Goal: Task Accomplishment & Management: Use online tool/utility

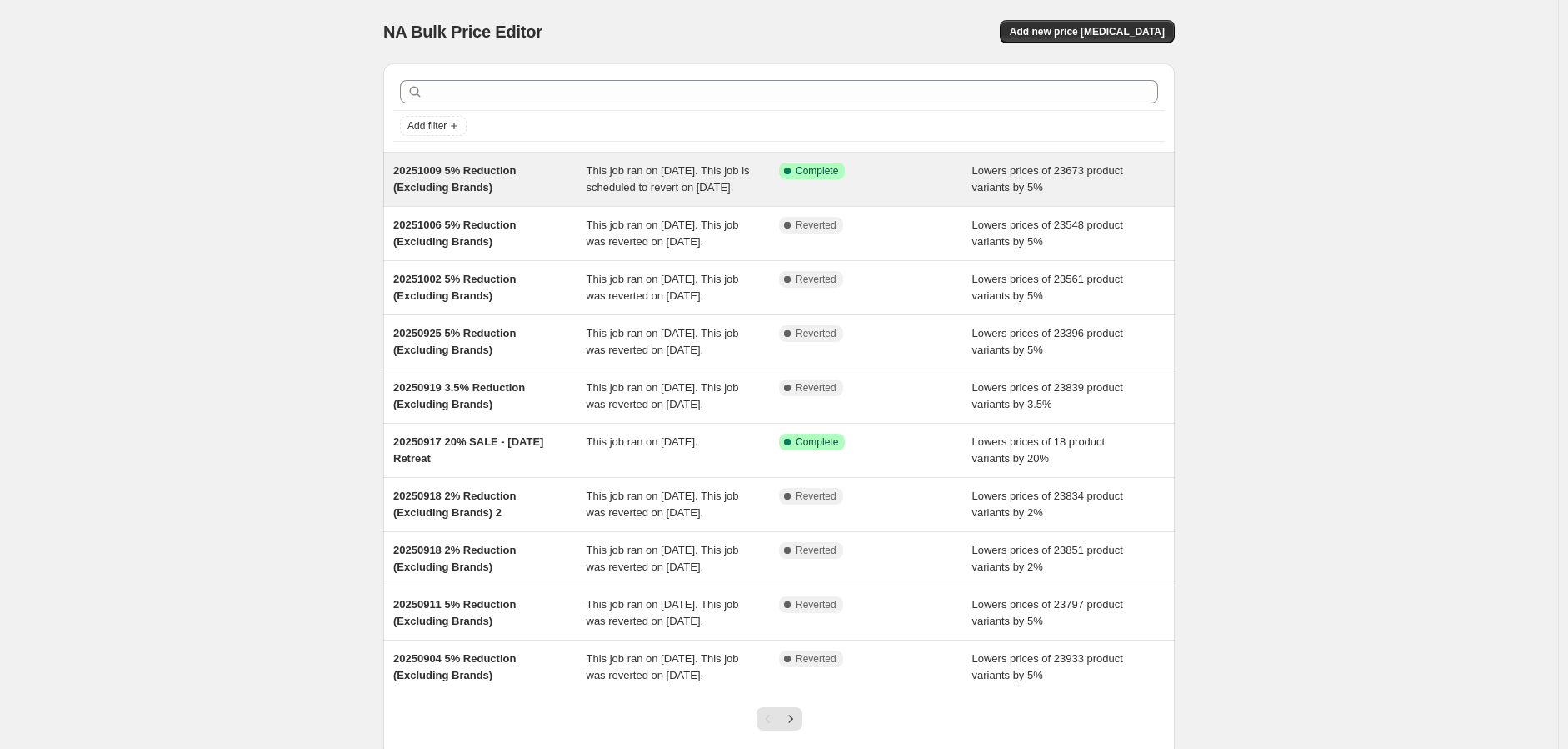
click at [966, 194] on div "Success Complete Complete" at bounding box center [875, 179] width 193 height 33
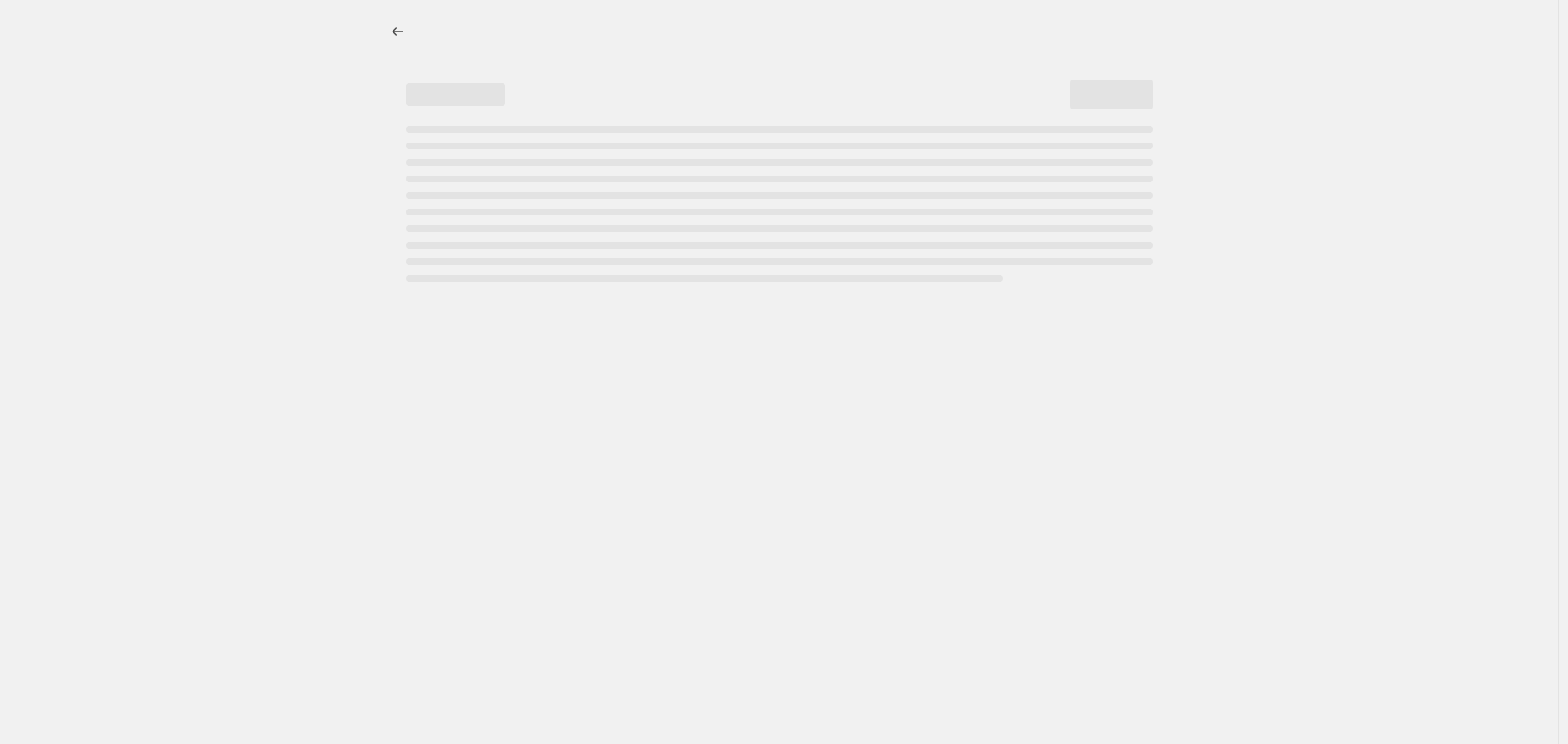
select select "percentage"
select select "no_change"
select select "vendor"
select select "not_equal"
select select "vendor"
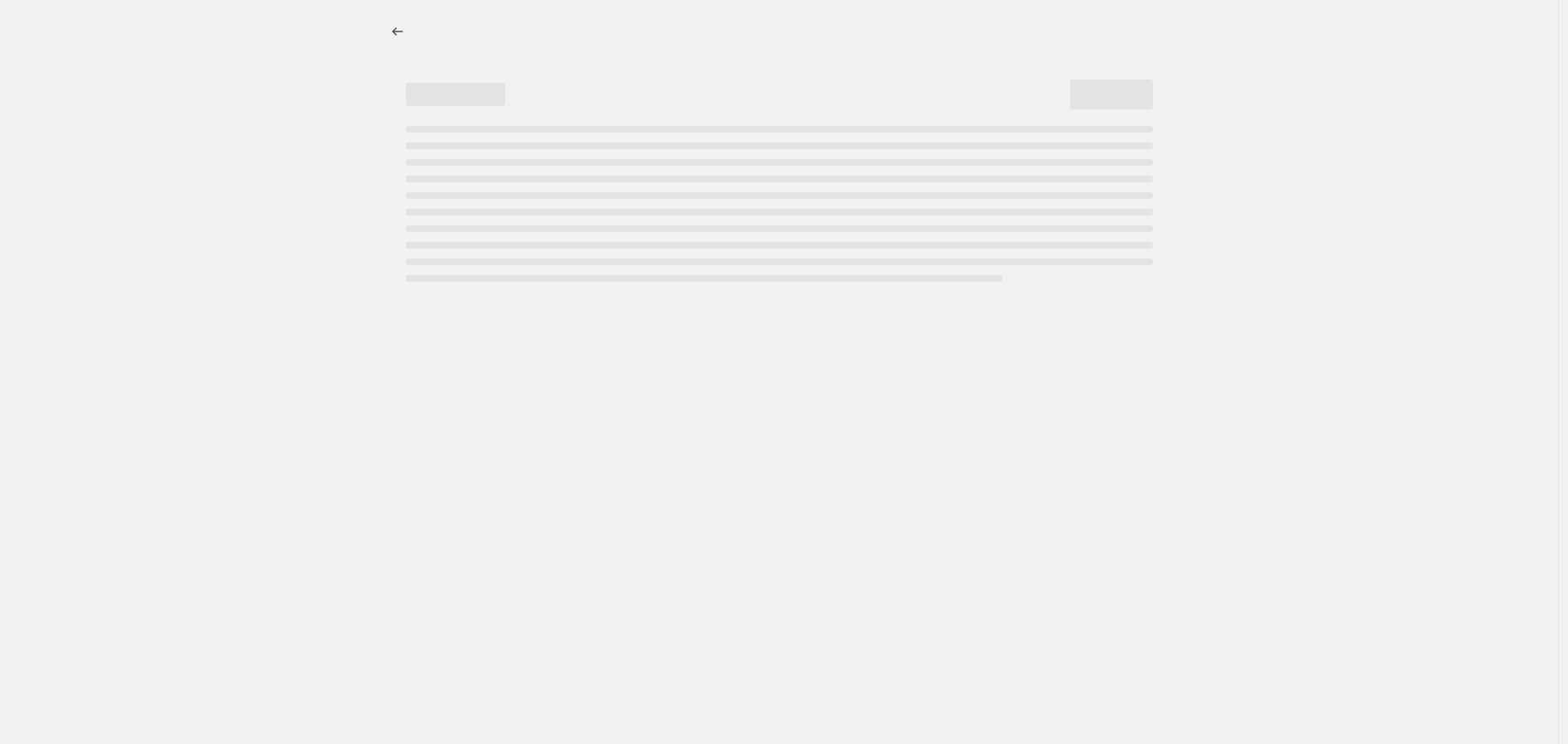
select select "not_equal"
select select "vendor"
select select "not_equal"
select select "vendor"
select select "not_equal"
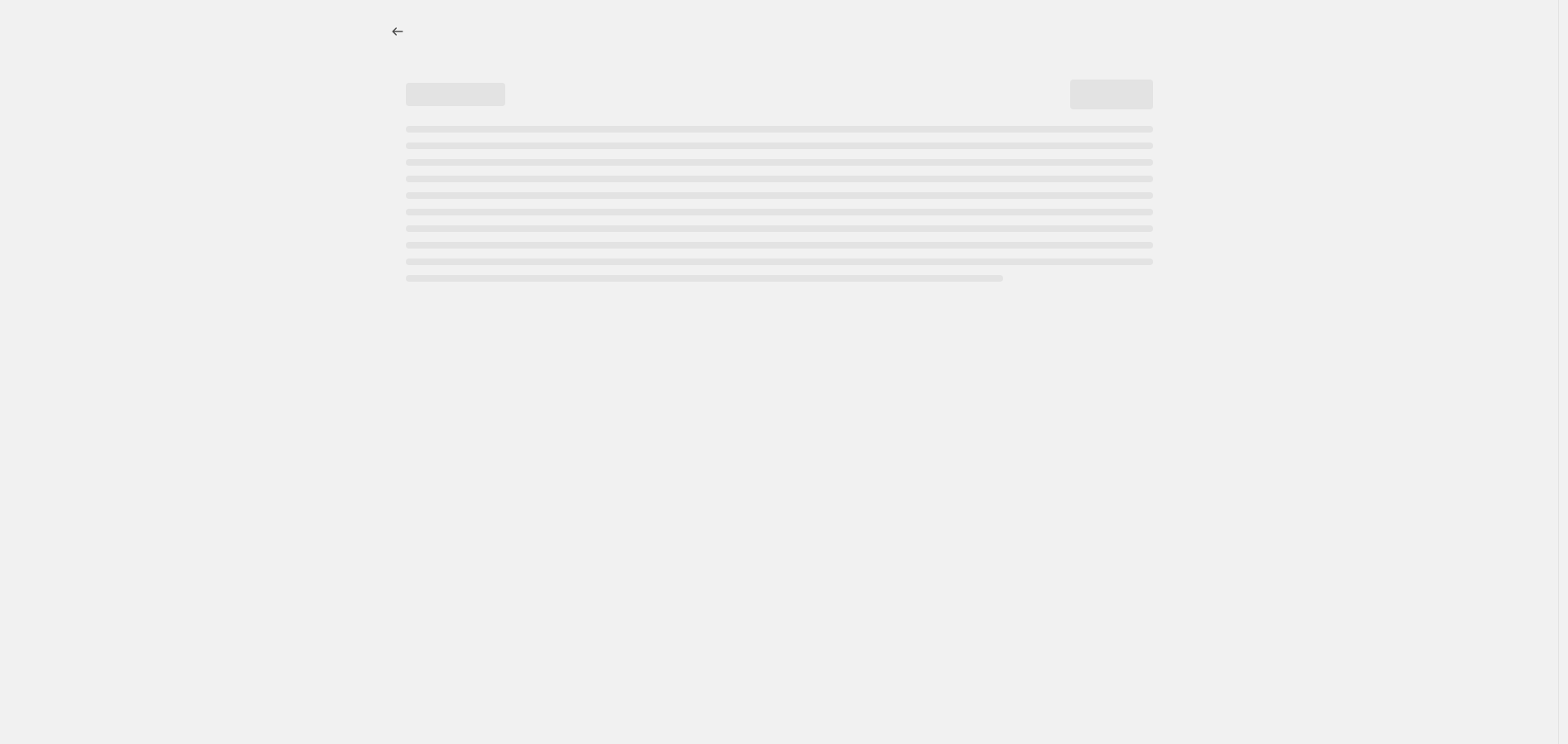
select select "vendor"
select select "not_equal"
select select "vendor"
select select "not_equal"
select select "product_status"
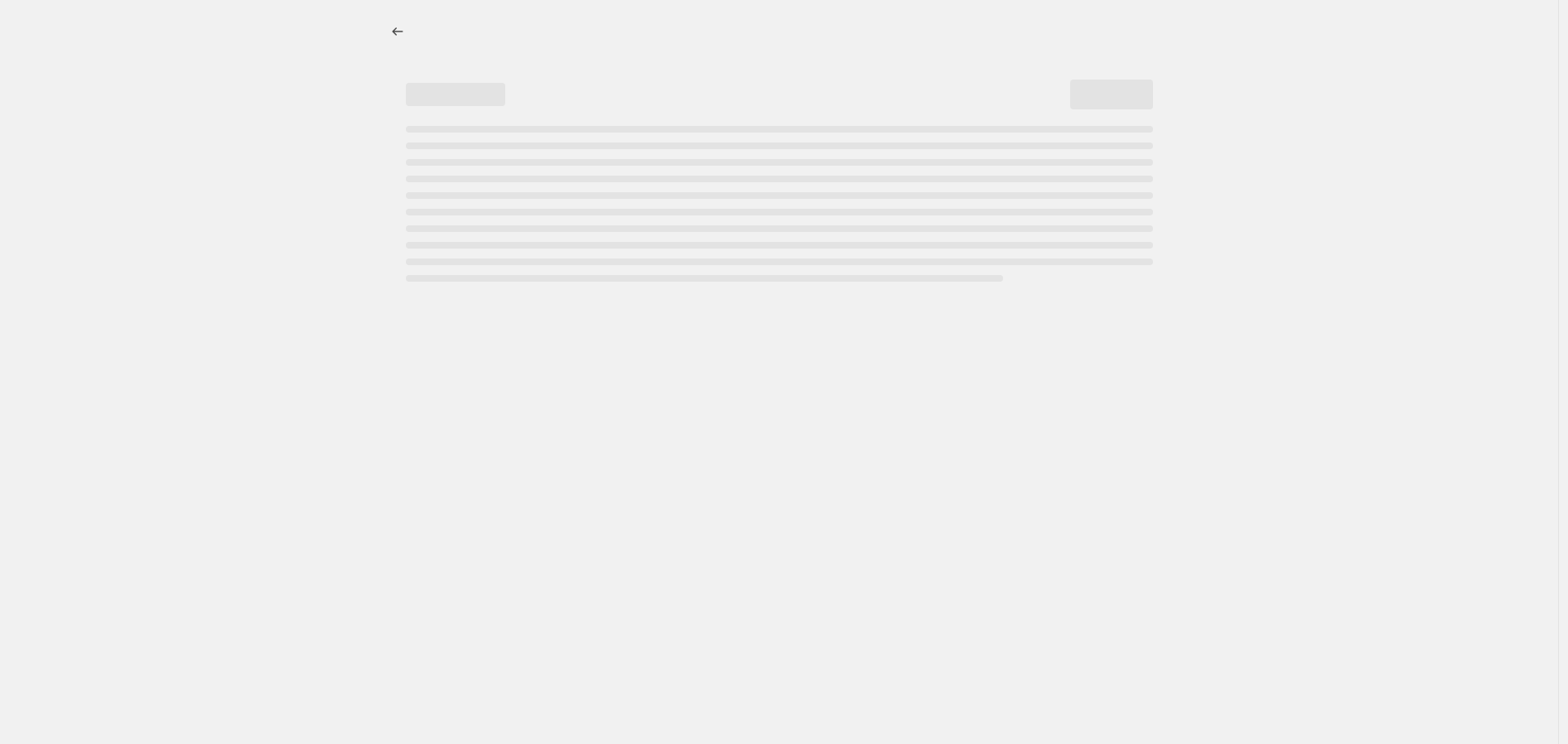
select select "not_equal"
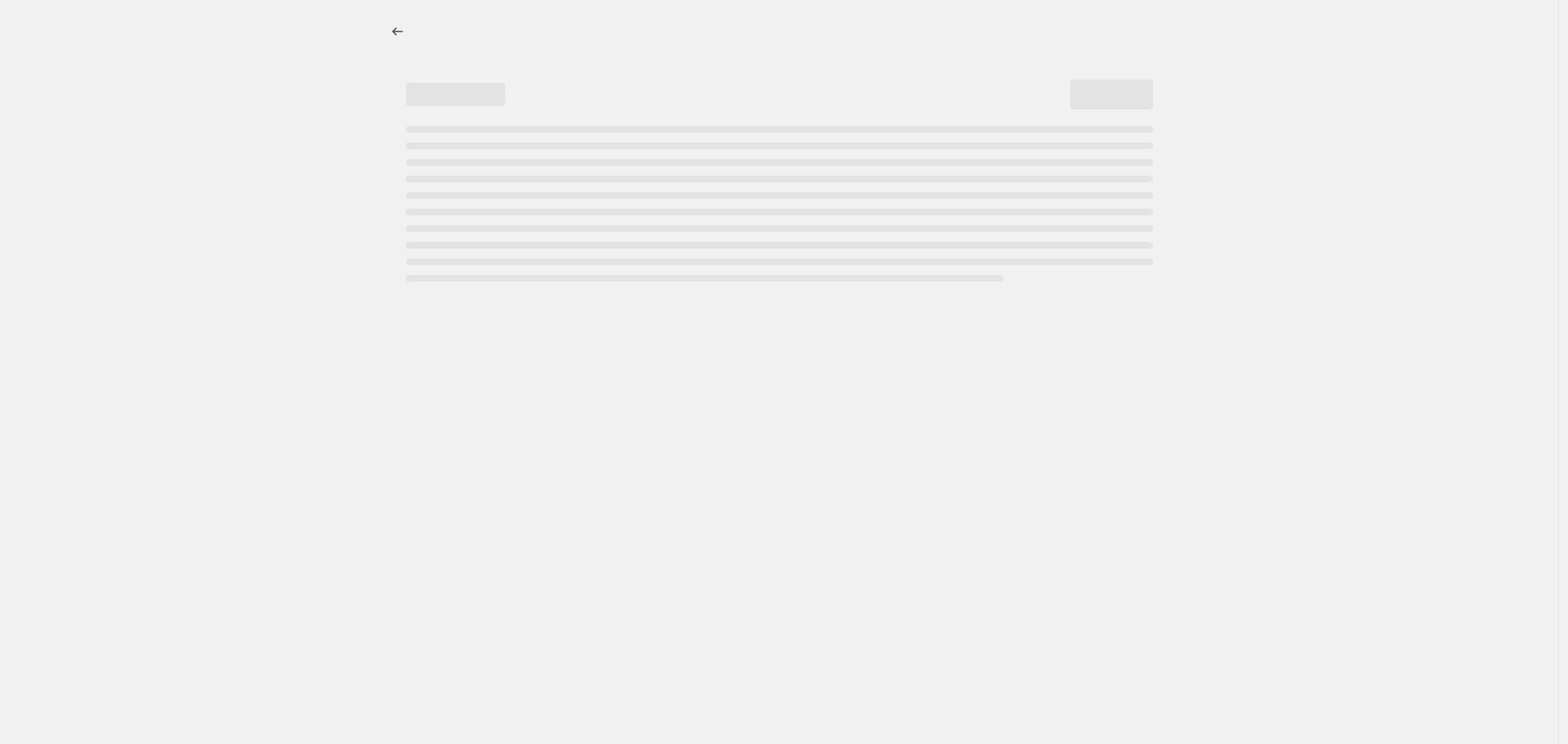
select select "not_equal"
select select "tag"
select select "not_equal"
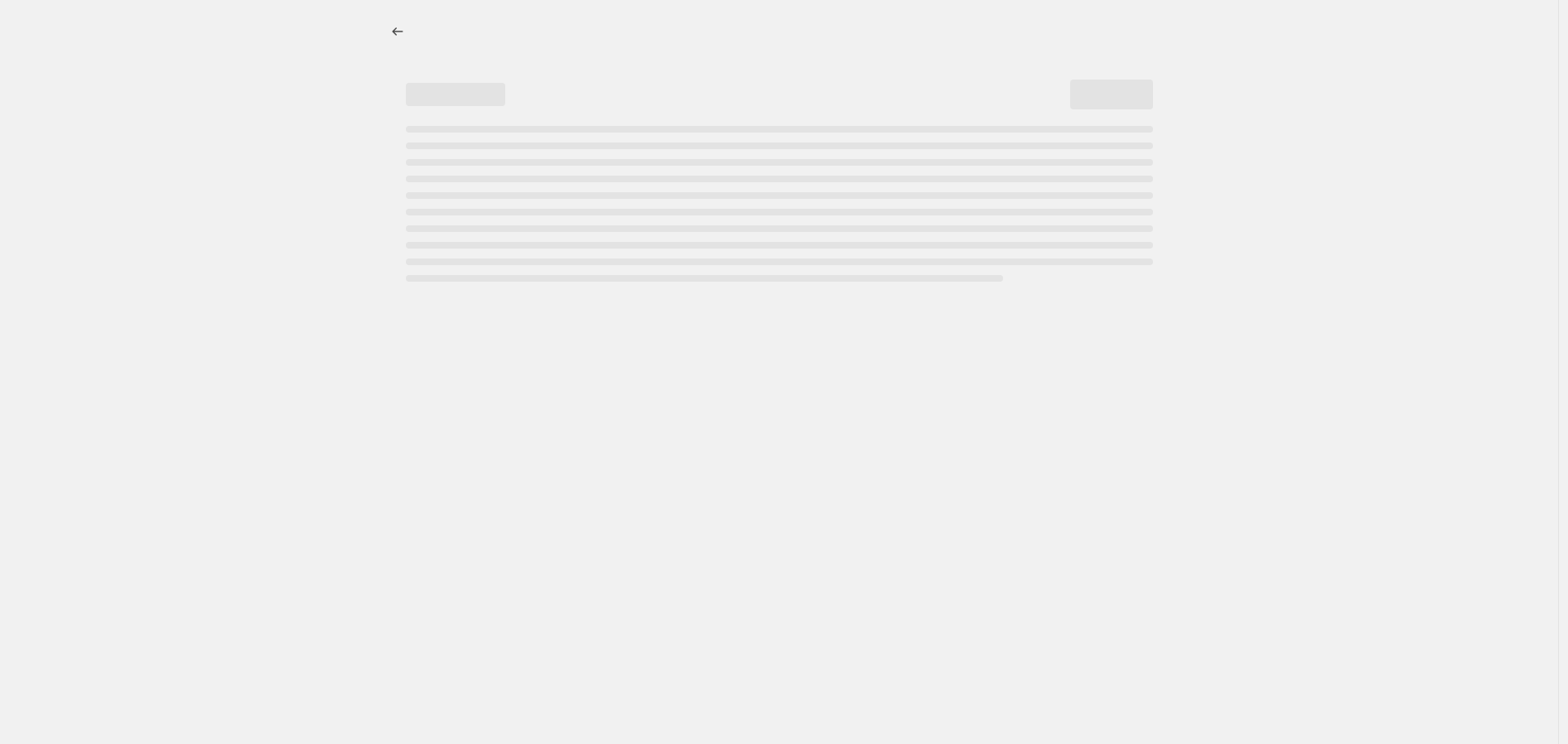
select select "vendor"
select select "not_equal"
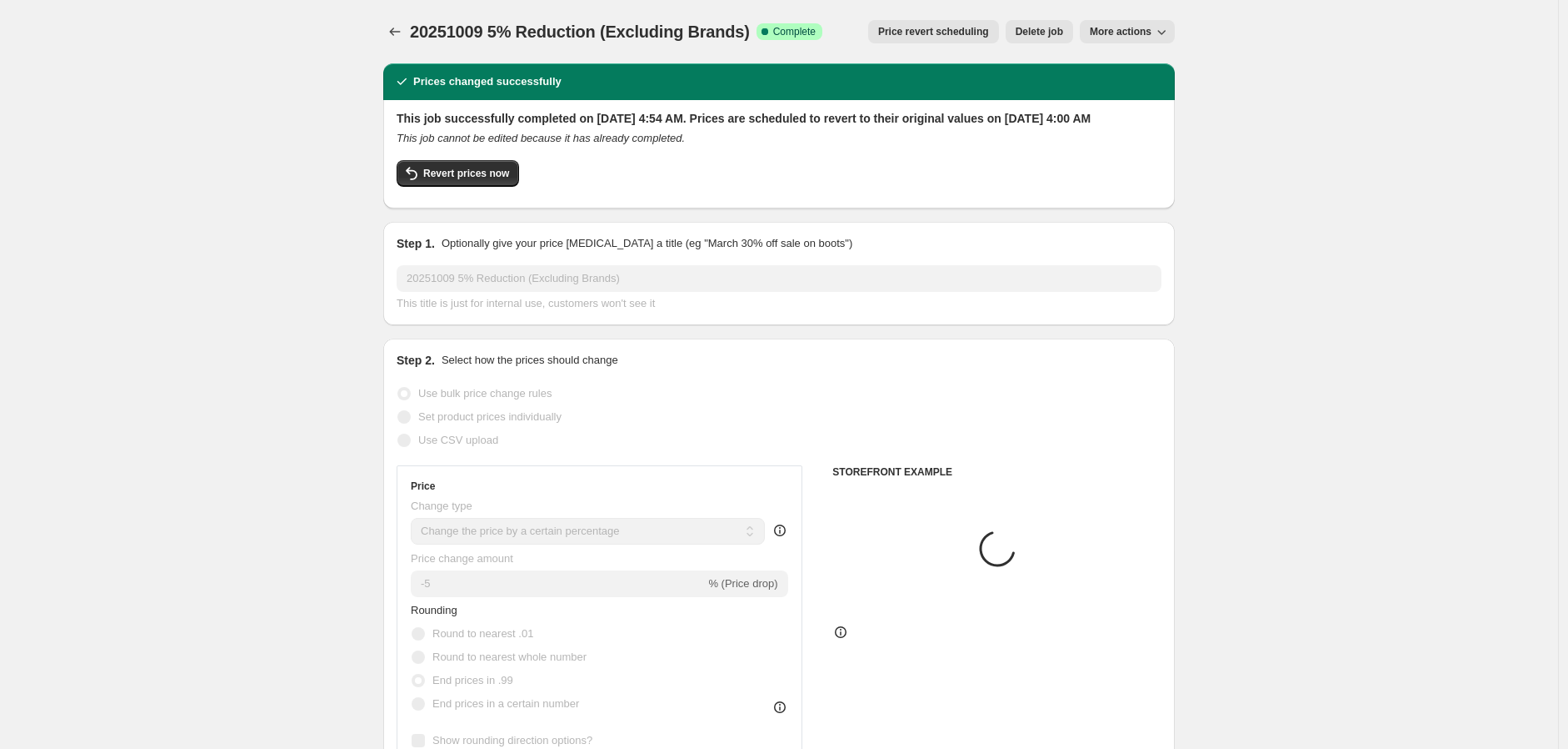
click at [1138, 41] on button "More actions" at bounding box center [1127, 31] width 95 height 23
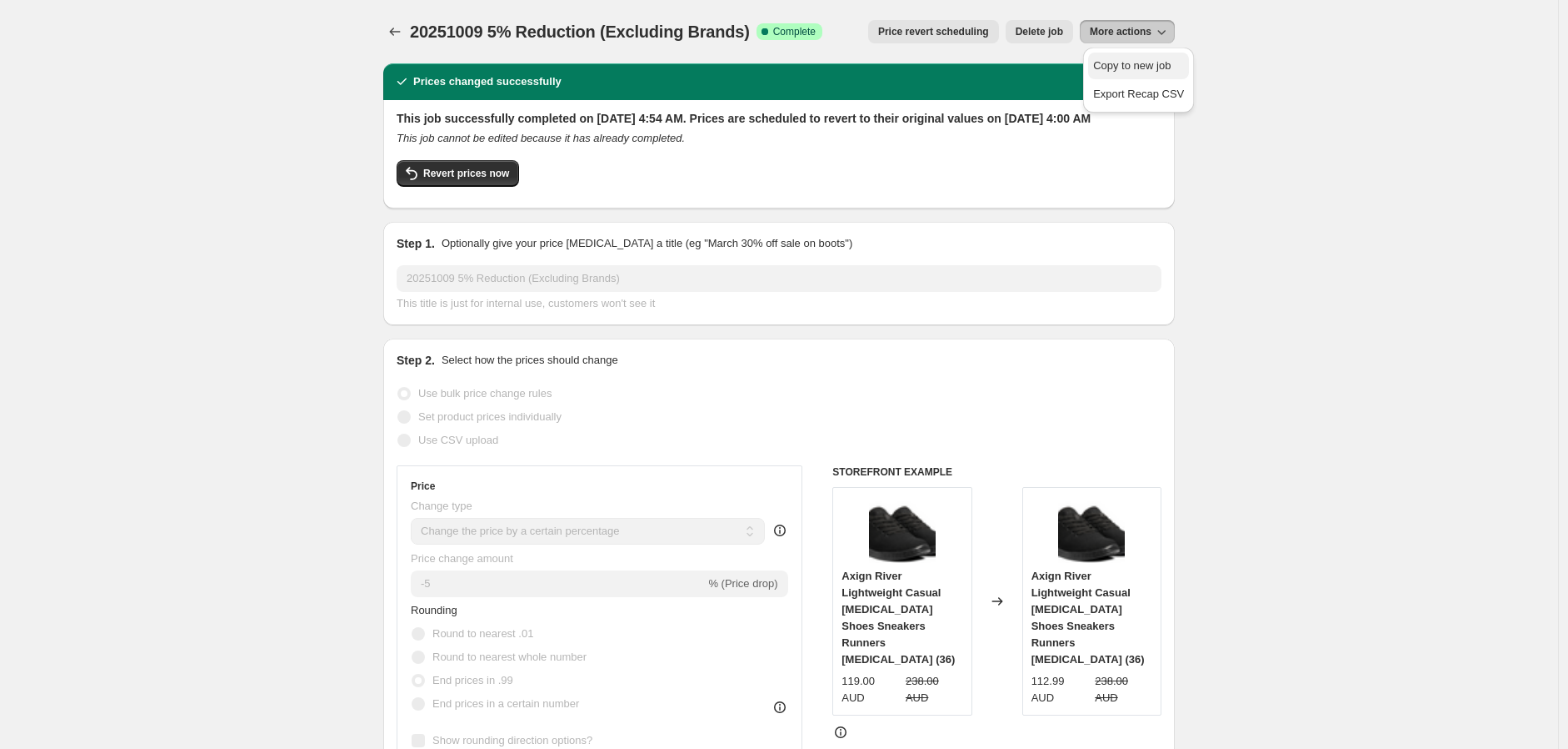
click at [1119, 63] on span "Copy to new job" at bounding box center [1132, 66] width 77 height 13
select select "percentage"
select select "no_change"
select select "vendor"
select select "not_equal"
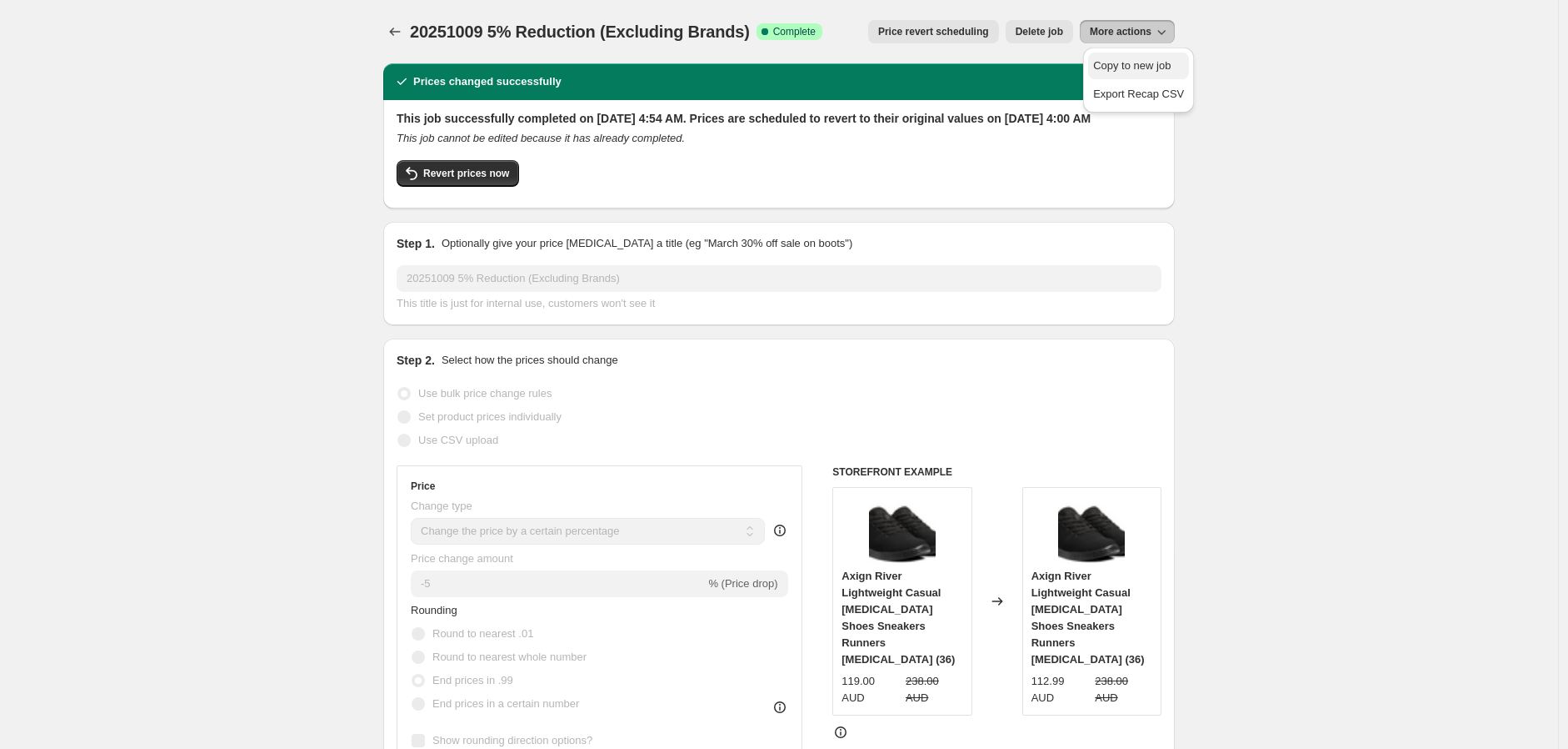
select select "vendor"
select select "not_equal"
select select "vendor"
select select "not_equal"
select select "vendor"
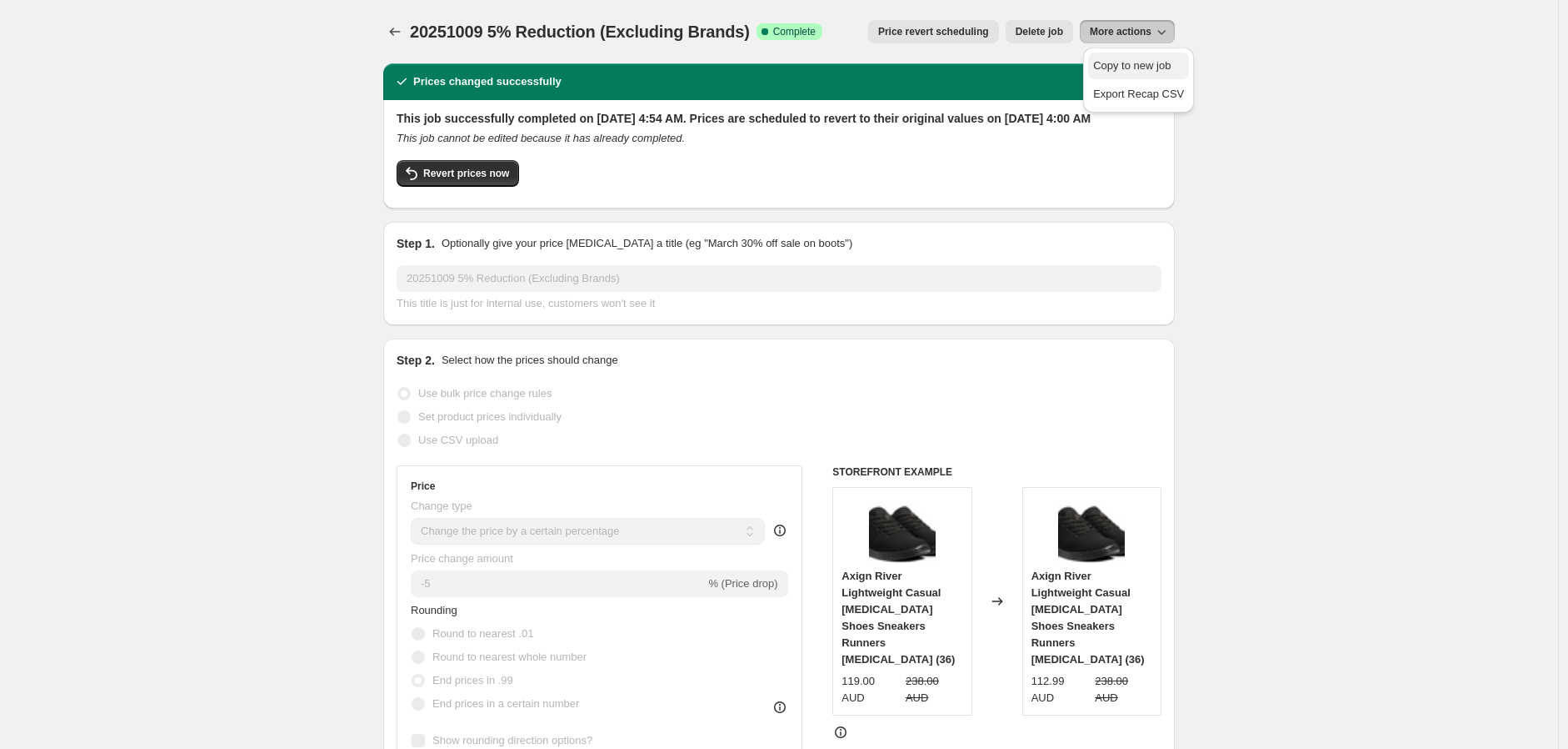
select select "not_equal"
select select "vendor"
select select "not_equal"
select select "vendor"
select select "not_equal"
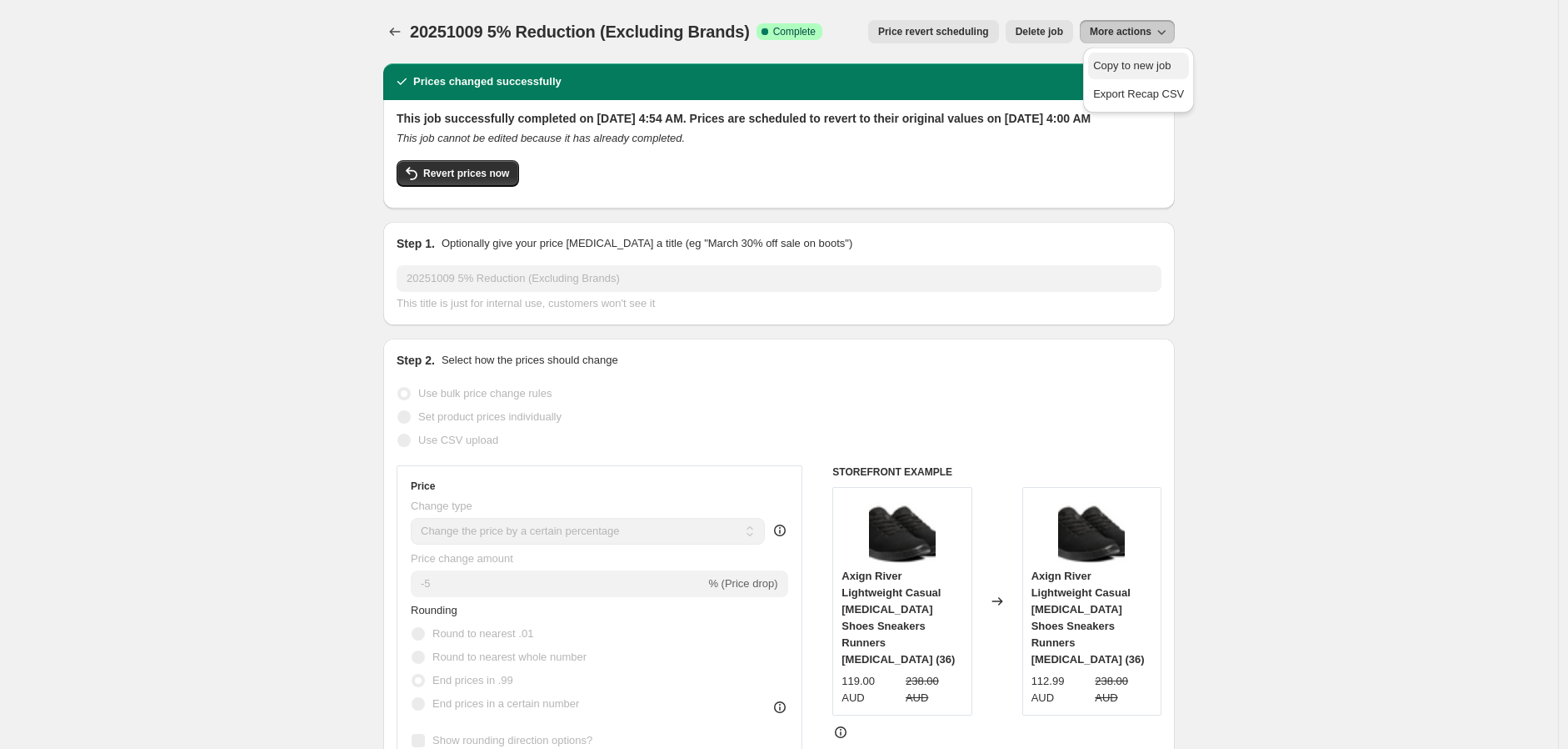
select select "product_status"
select select "not_equal"
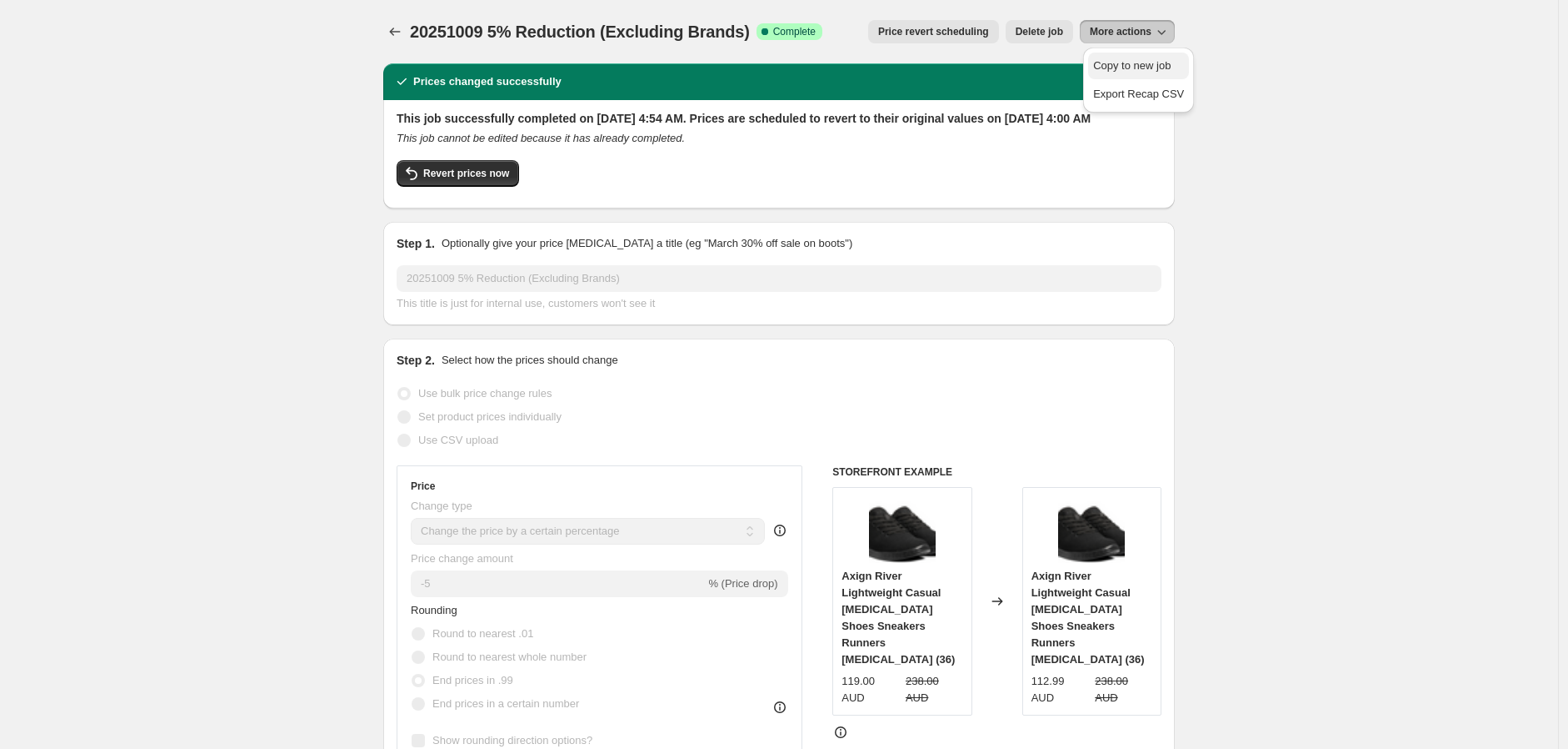
select select "not_equal"
select select "tag"
select select "not_equal"
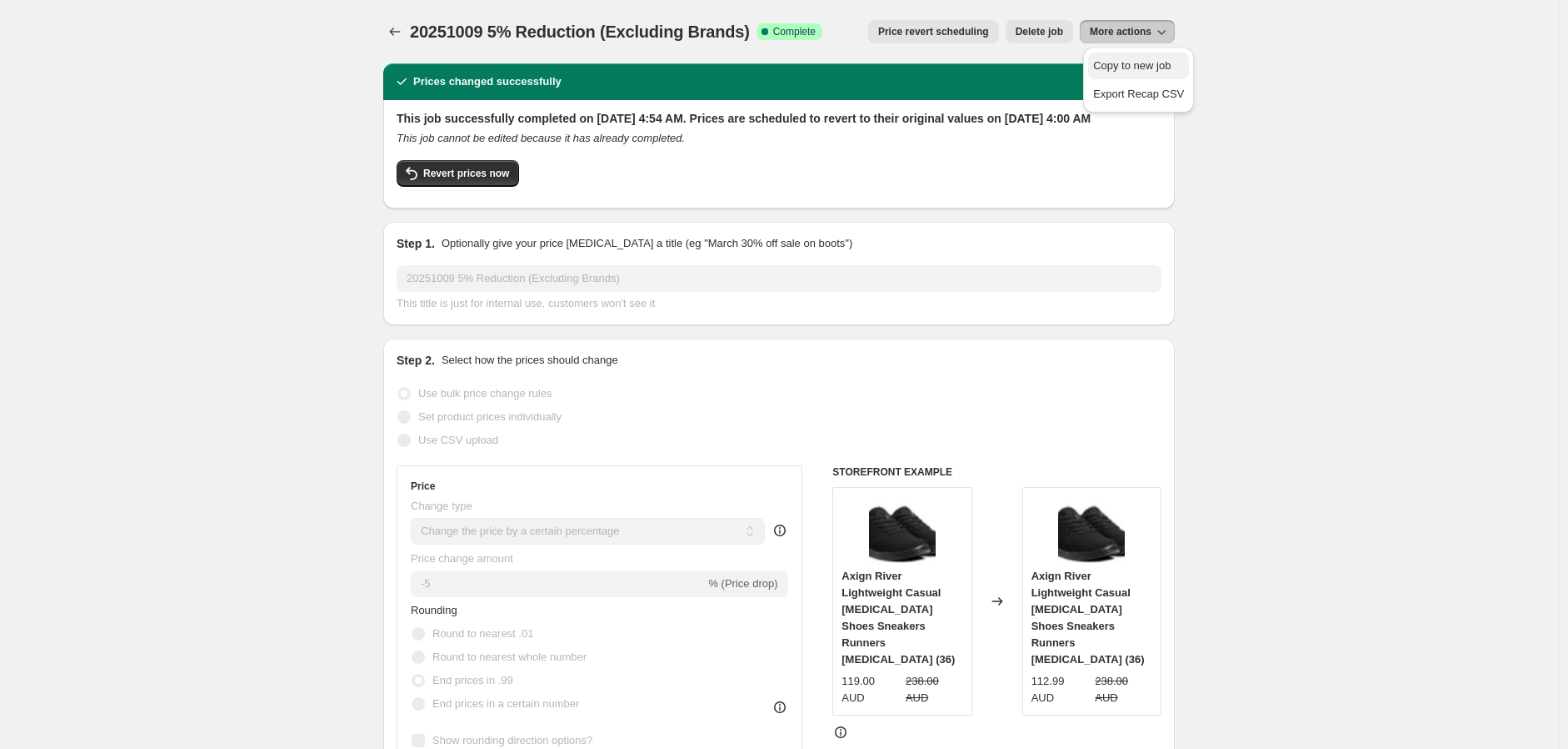
select select "not_equal"
select select "vendor"
select select "not_equal"
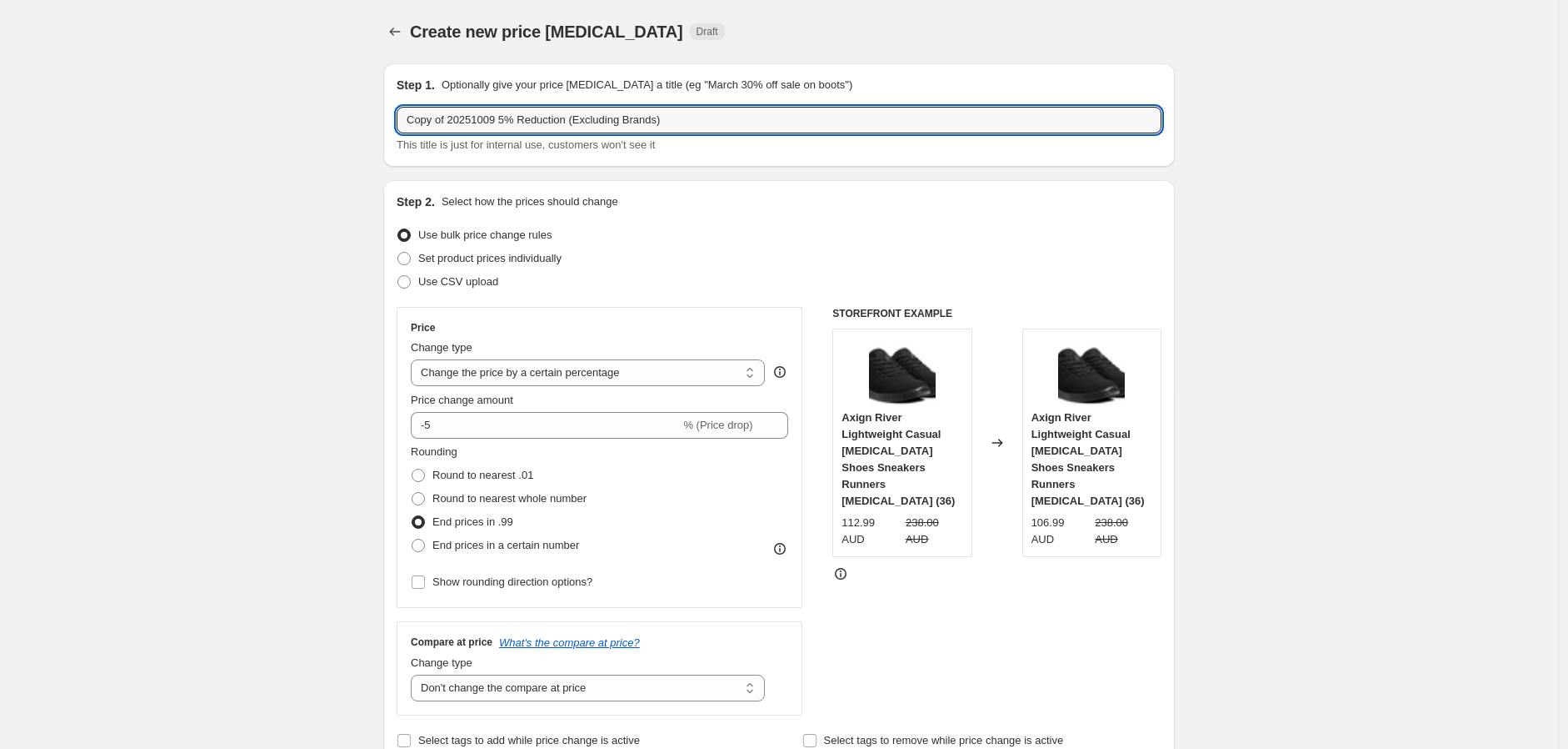
drag, startPoint x: 453, startPoint y: 121, endPoint x: 315, endPoint y: 111, distance: 138.4
click at [464, 117] on input "20251009 5% Reduction (Excluding Brands)" at bounding box center [778, 119] width 765 height 26
type input "20251016 5% Reduction (Excluding Brands)"
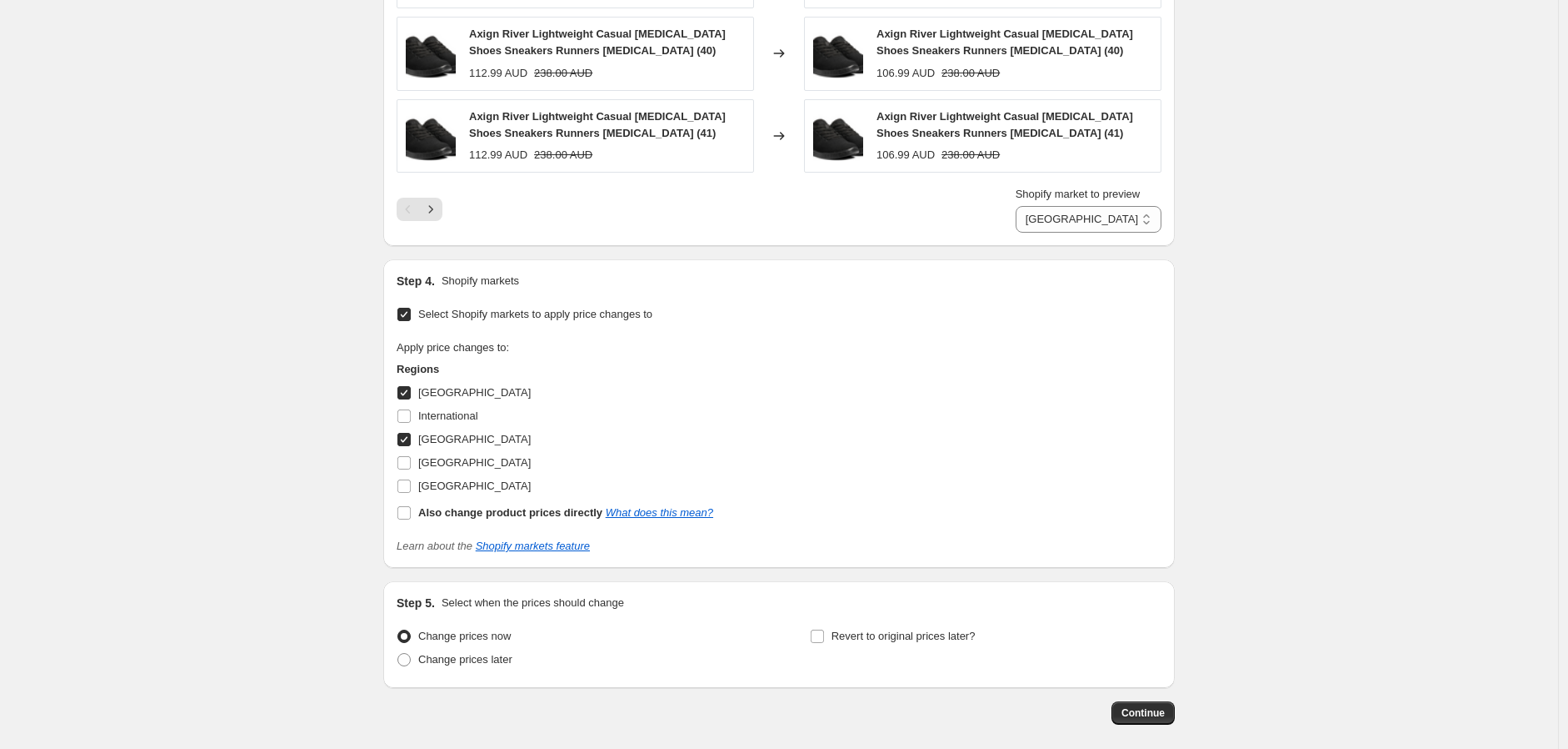
scroll to position [2124, 0]
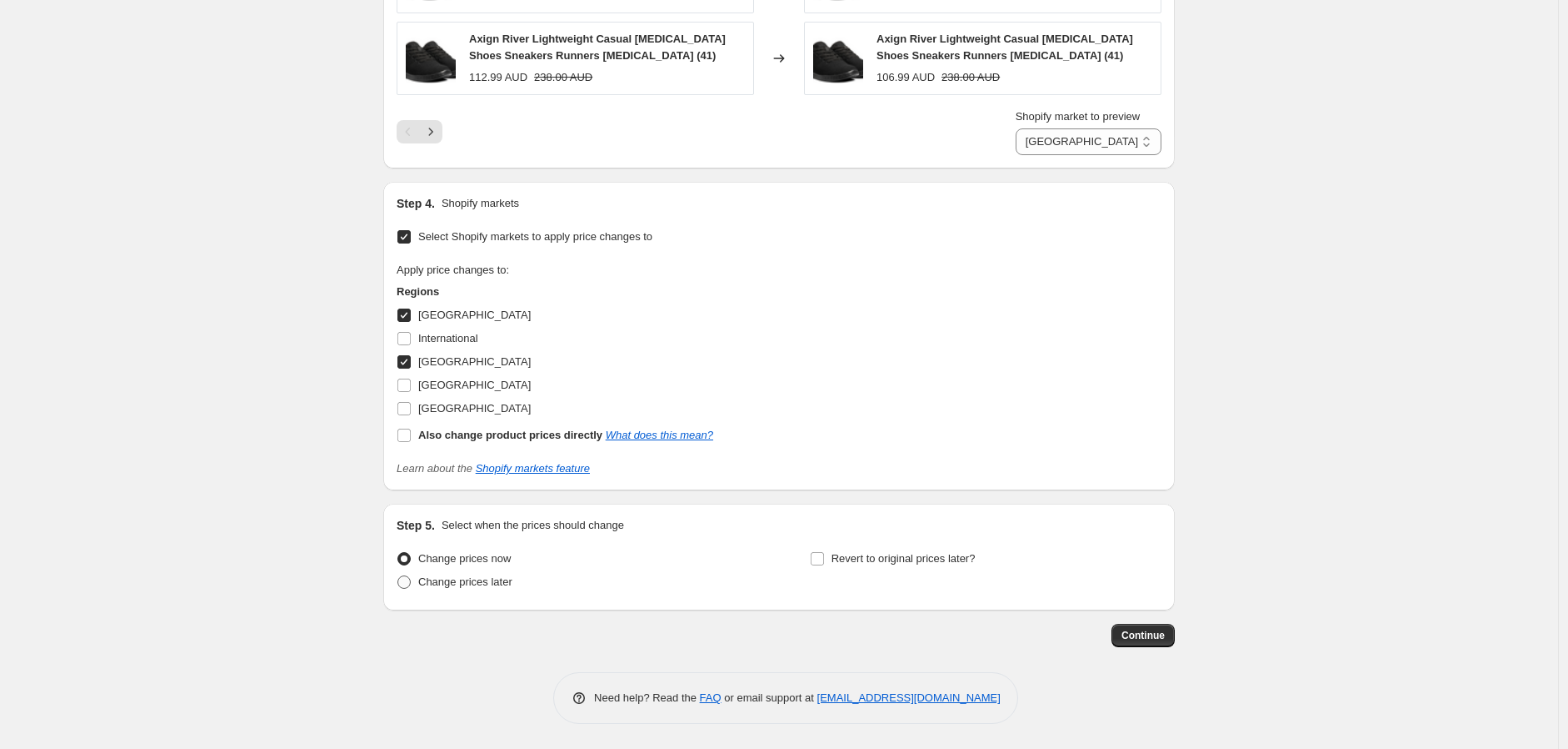
drag, startPoint x: 527, startPoint y: 586, endPoint x: 513, endPoint y: 585, distance: 14.0
click at [527, 586] on div "Change prices later" at bounding box center [572, 581] width 351 height 23
click at [509, 583] on span "Change prices later" at bounding box center [465, 581] width 94 height 13
click at [398, 576] on input "Change prices later" at bounding box center [397, 575] width 1 height 1
radio input "true"
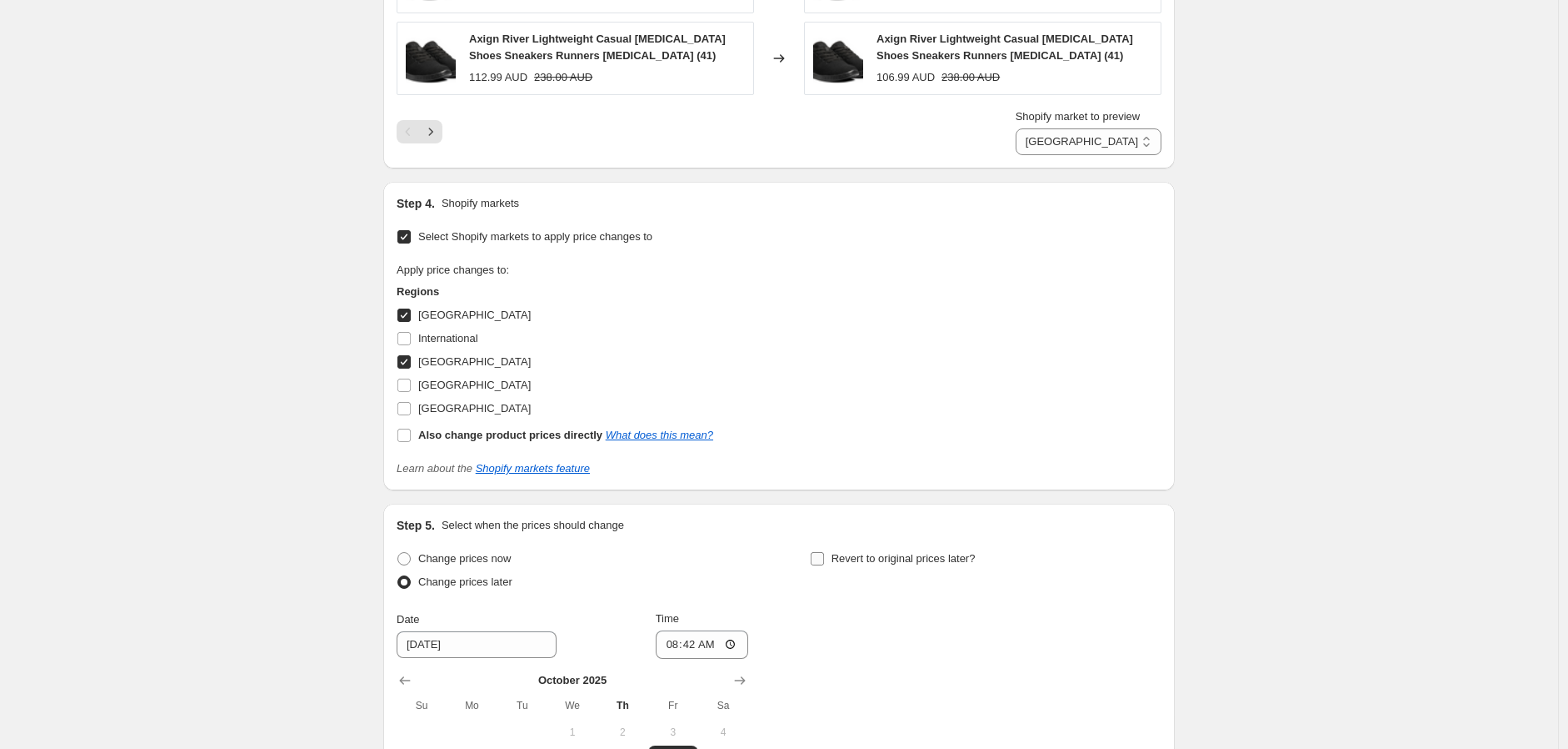
click at [886, 553] on span "Revert to original prices later?" at bounding box center [904, 557] width 144 height 13
click at [824, 553] on input "Revert to original prices later?" at bounding box center [818, 558] width 14 height 14
checkbox input "true"
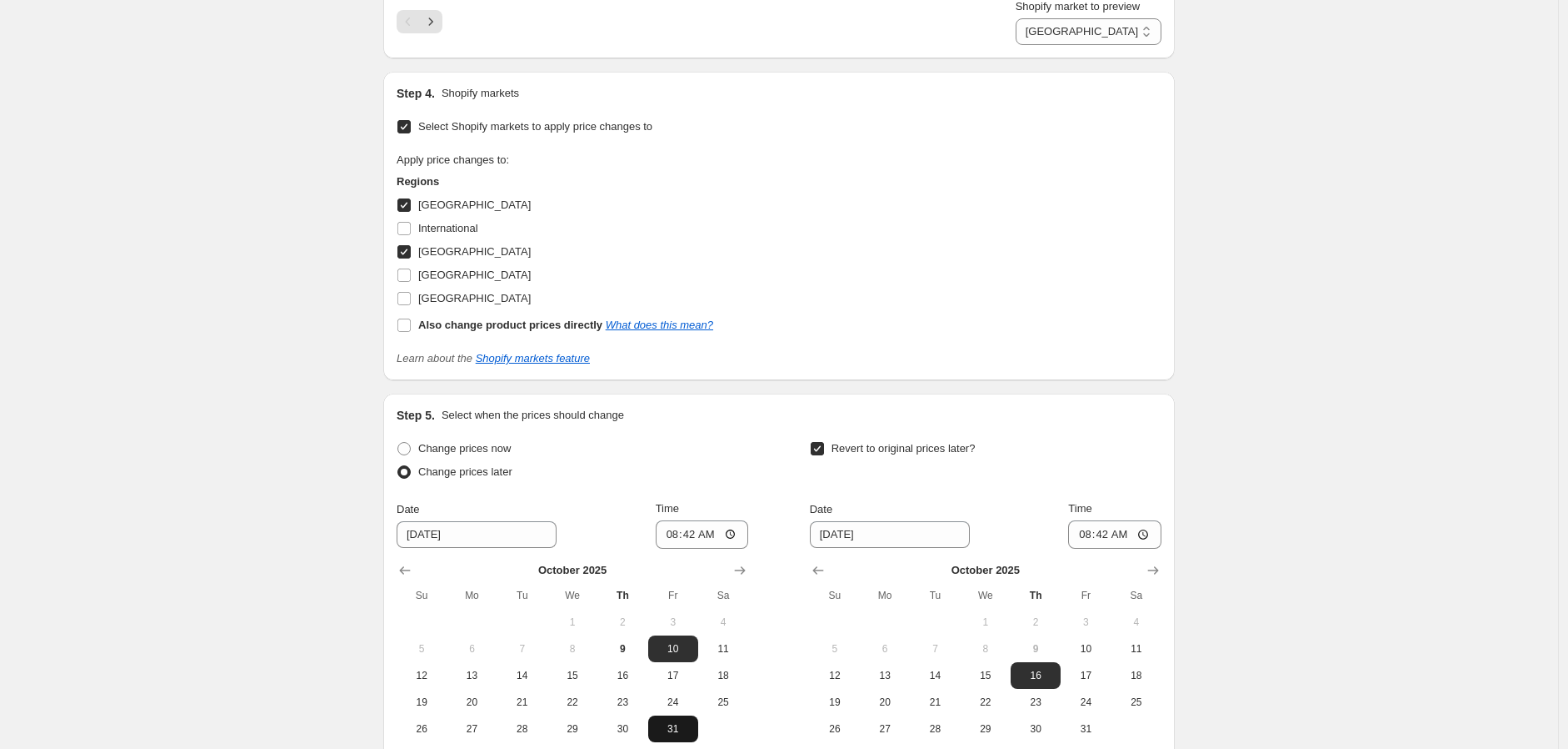
scroll to position [2403, 0]
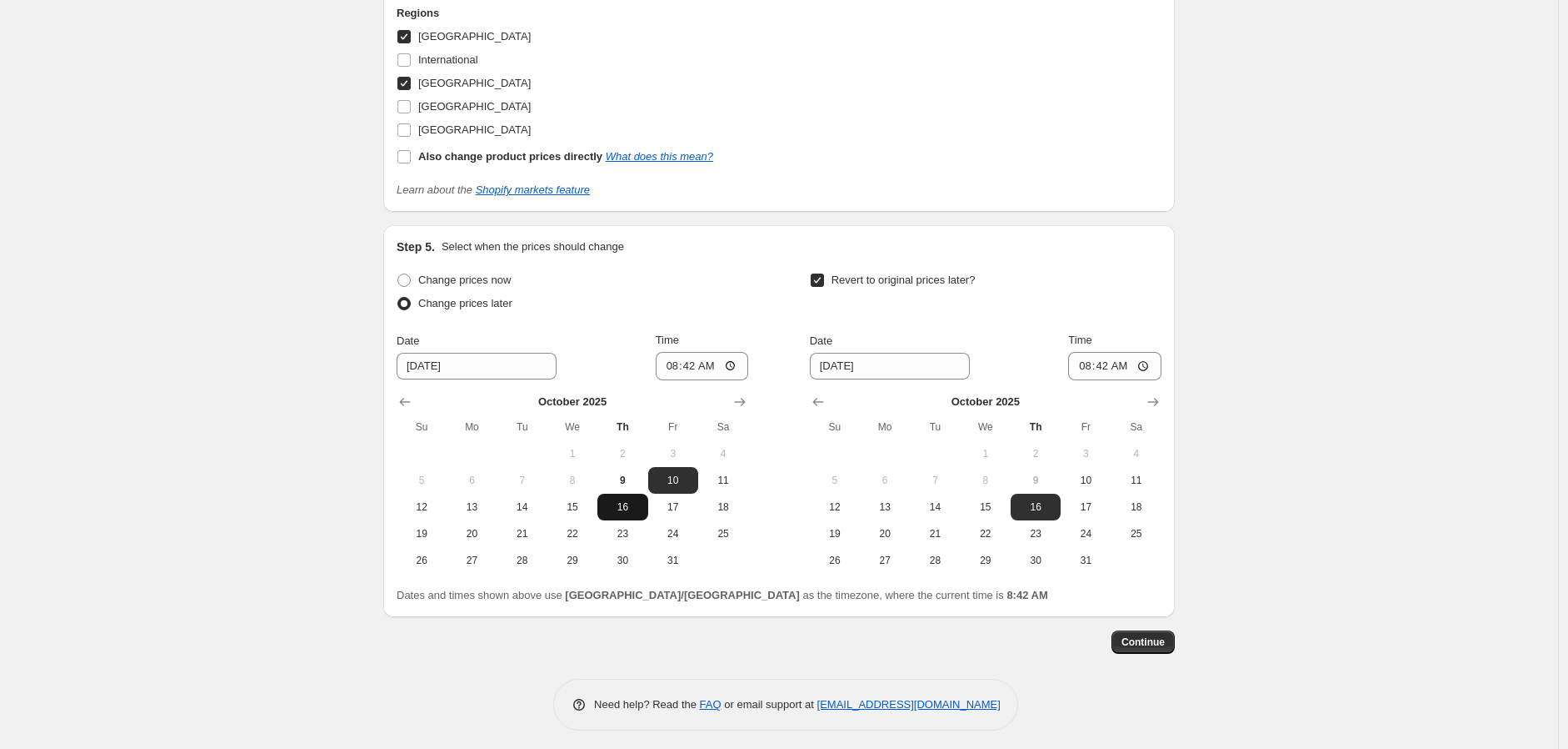
click at [631, 515] on button "16" at bounding box center [622, 506] width 50 height 26
type input "10/16/2025"
click at [670, 367] on input "08:42" at bounding box center [703, 365] width 94 height 28
type input "04:40"
click at [1040, 527] on span "23" at bounding box center [1035, 534] width 37 height 14
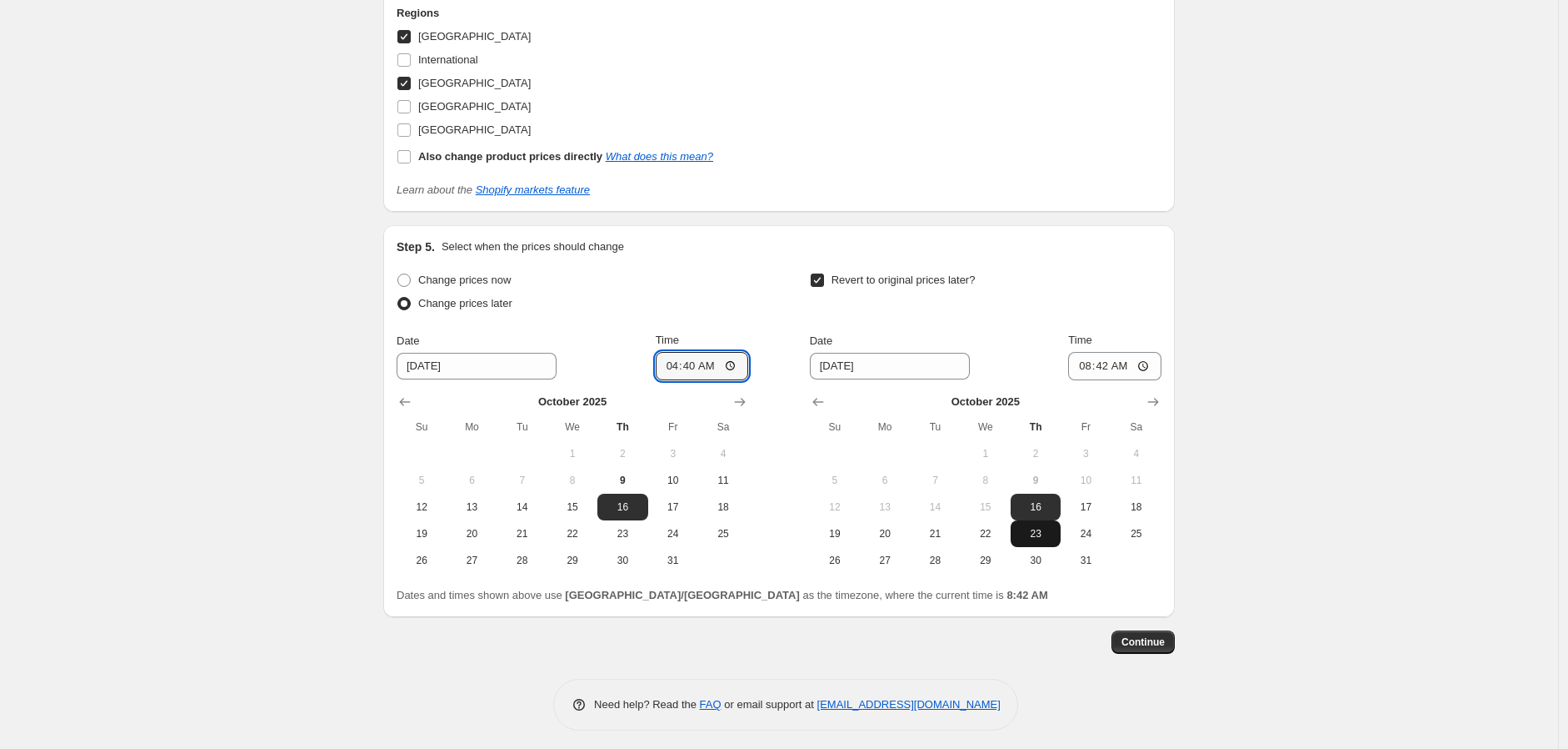
type input "10/23/2025"
click at [1086, 367] on input "08:42" at bounding box center [1115, 365] width 94 height 28
type input "04:00"
click at [1162, 638] on span "Continue" at bounding box center [1143, 642] width 43 height 14
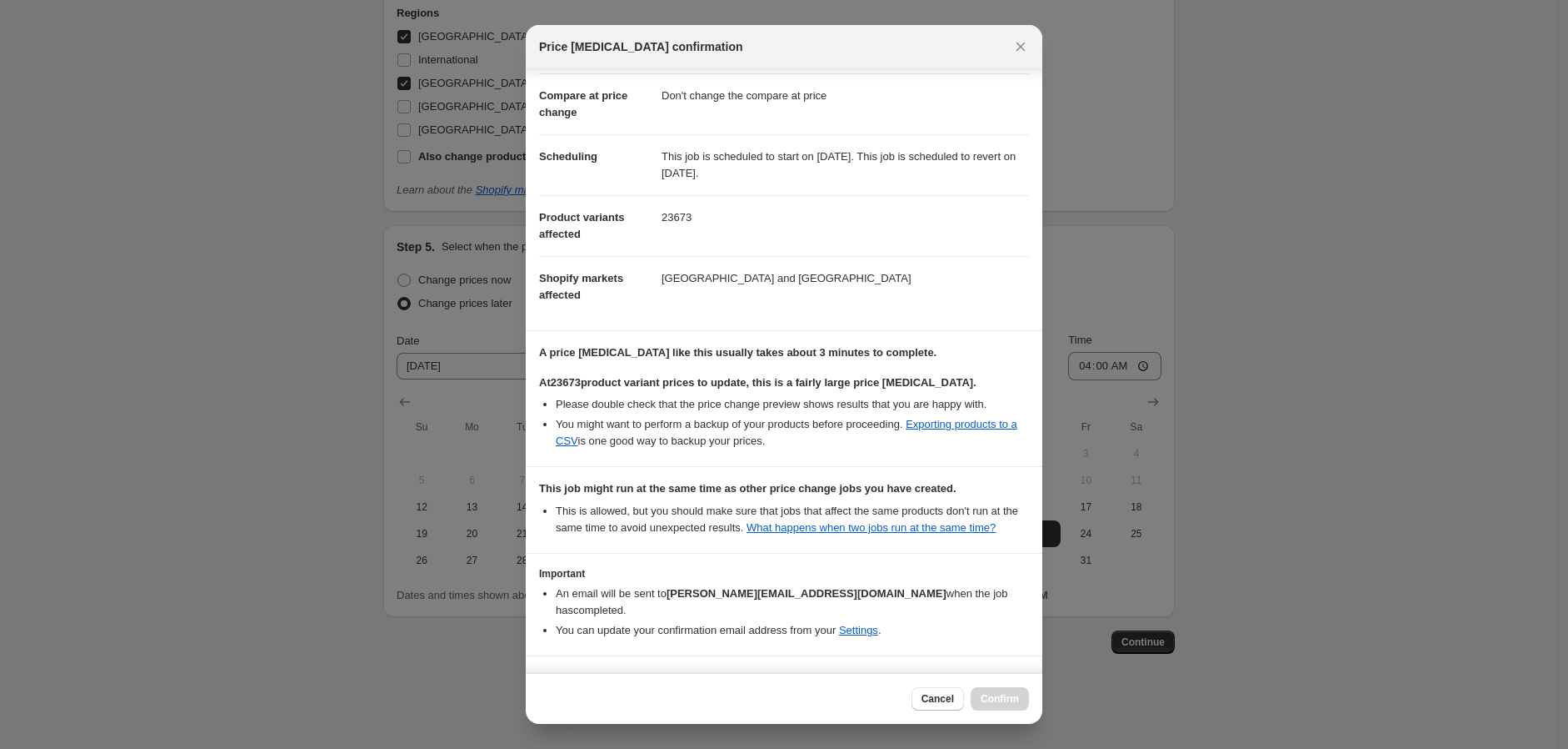
scroll to position [136, 0]
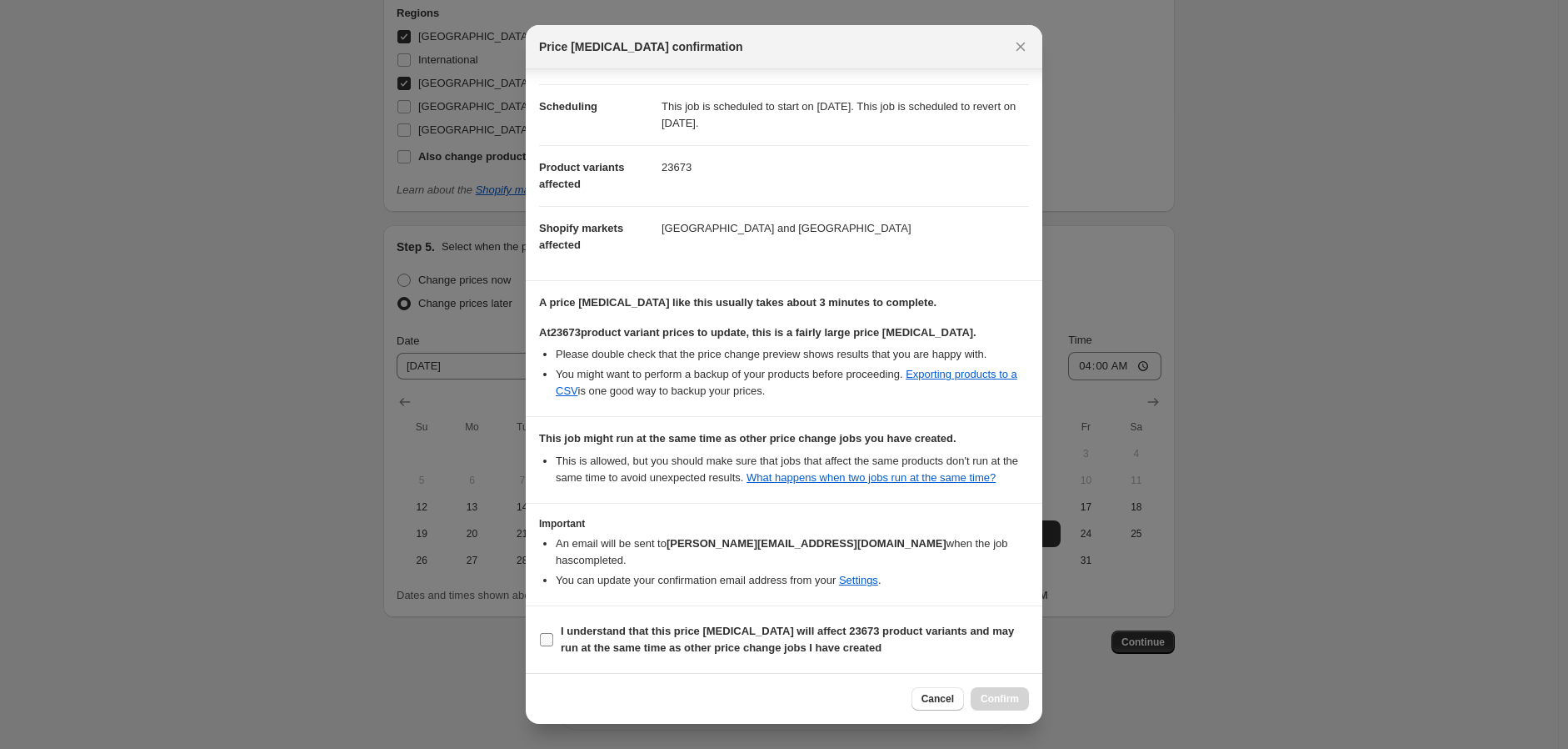
click at [598, 643] on b "I understand that this price change job will affect 23673 product variants and …" at bounding box center [787, 639] width 453 height 29
click at [553, 643] on input "I understand that this price change job will affect 23673 product variants and …" at bounding box center [547, 639] width 14 height 14
checkbox input "true"
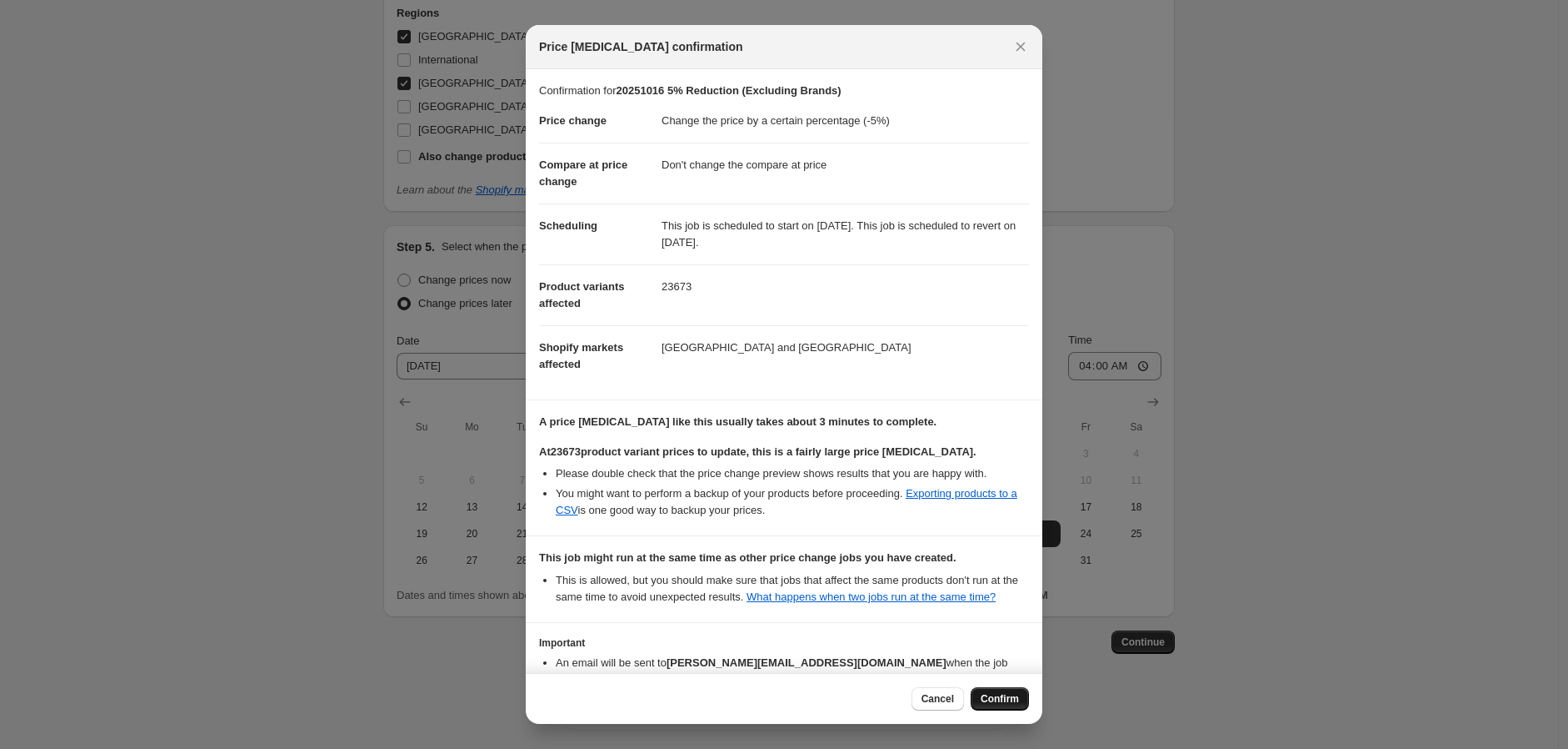
click at [1009, 703] on span "Confirm" at bounding box center [1000, 699] width 38 height 14
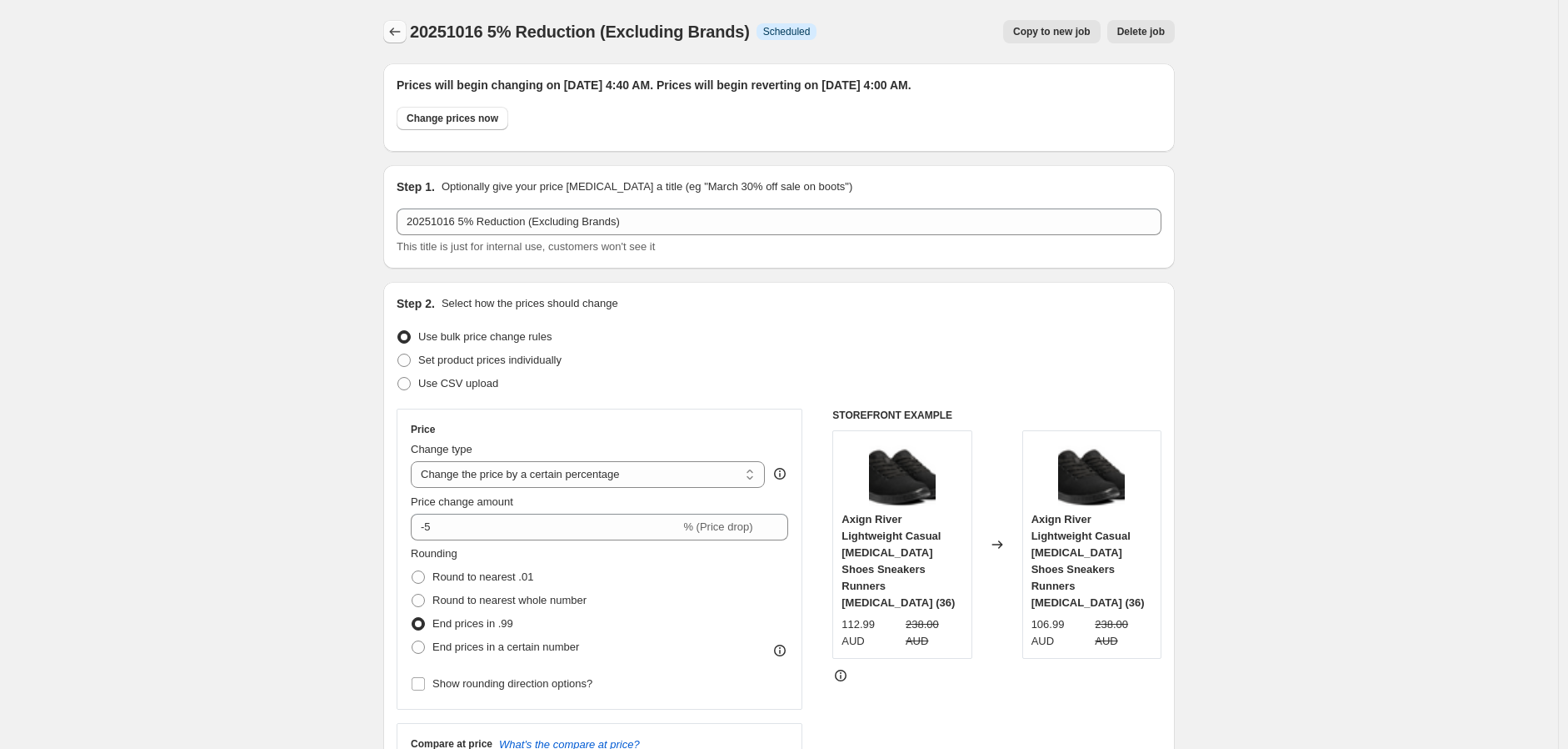
click at [397, 32] on icon "Price change jobs" at bounding box center [396, 31] width 17 height 17
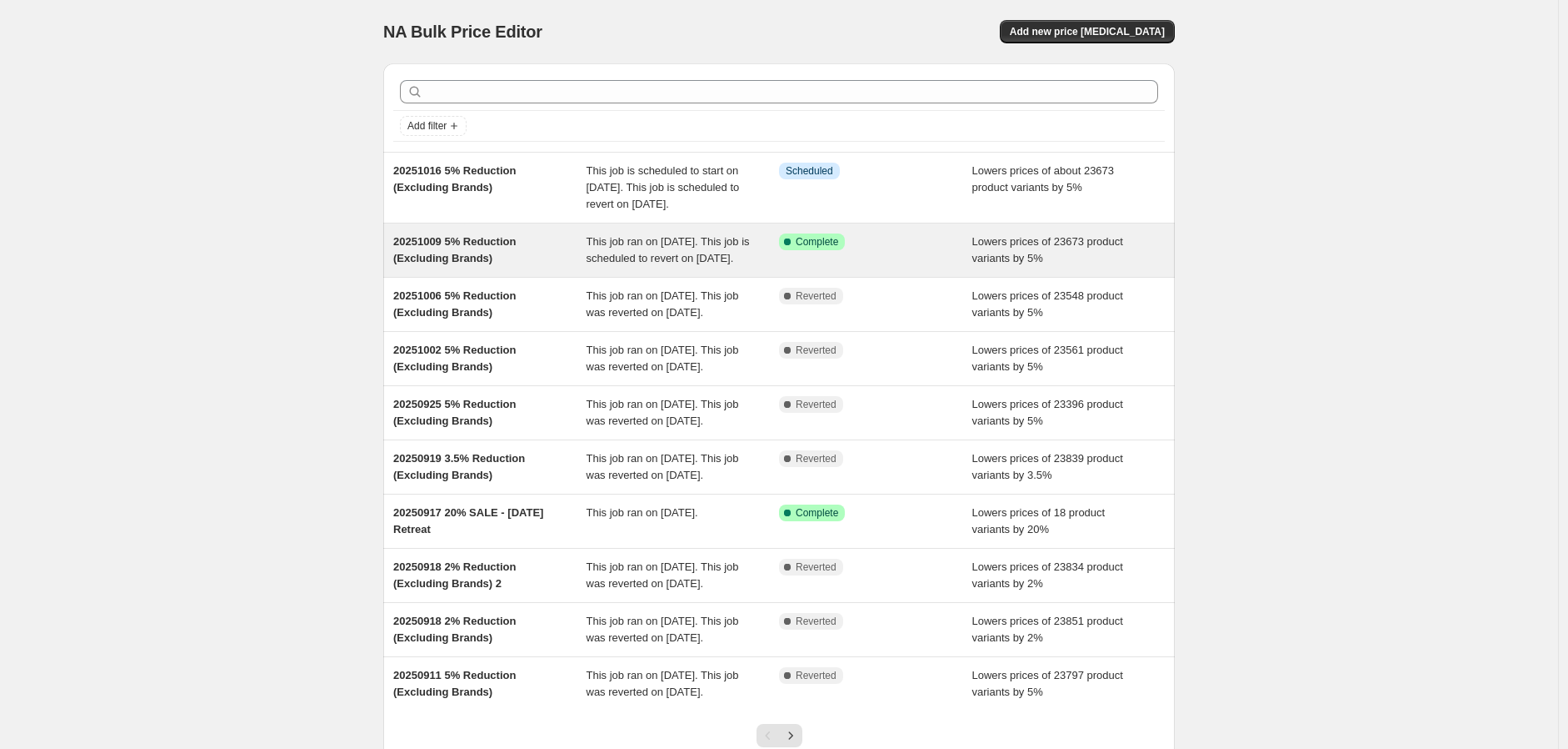
click at [1006, 265] on span "Lowers prices of 23673 product variants by 5%" at bounding box center [1047, 249] width 151 height 29
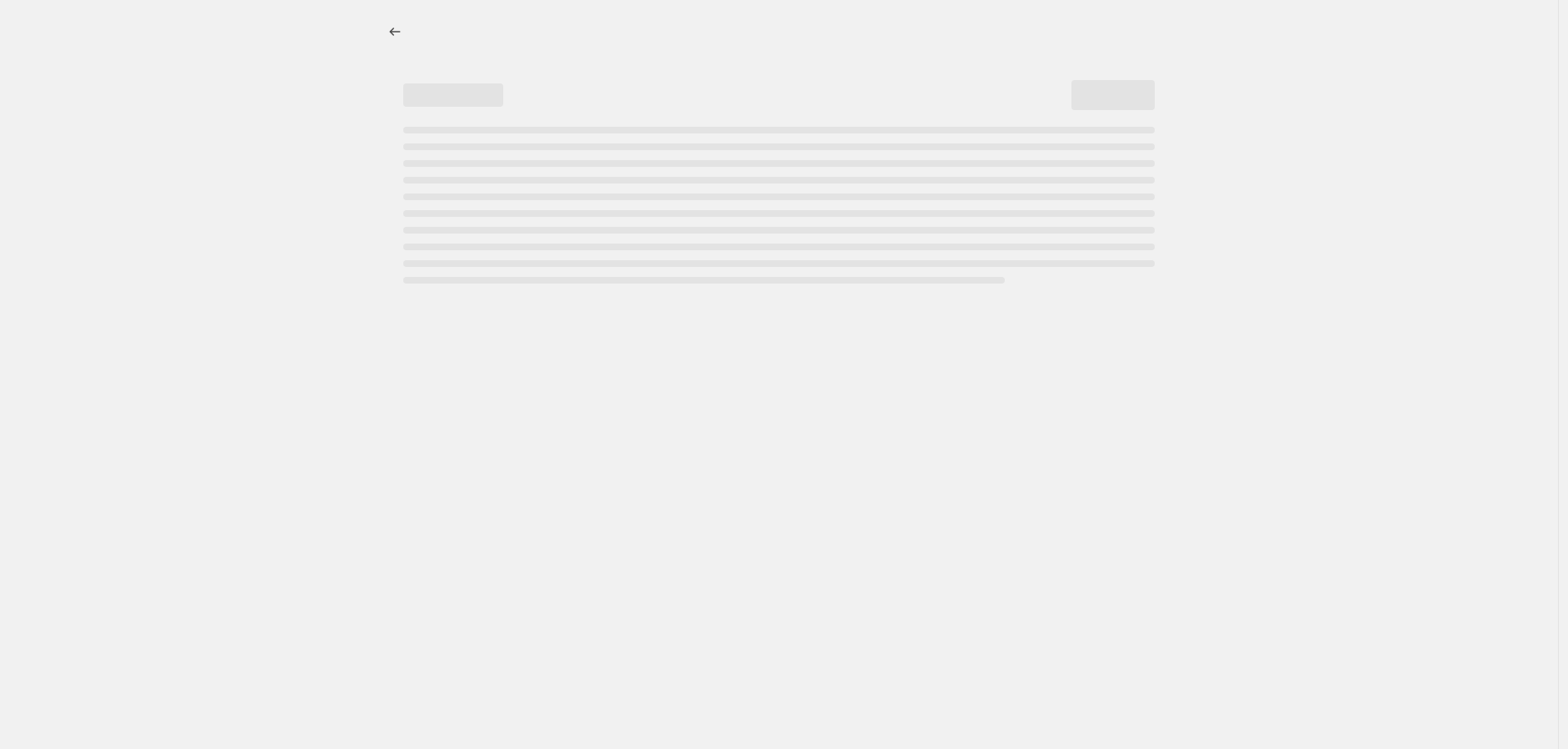
select select "percentage"
select select "no_change"
select select "vendor"
select select "not_equal"
select select "vendor"
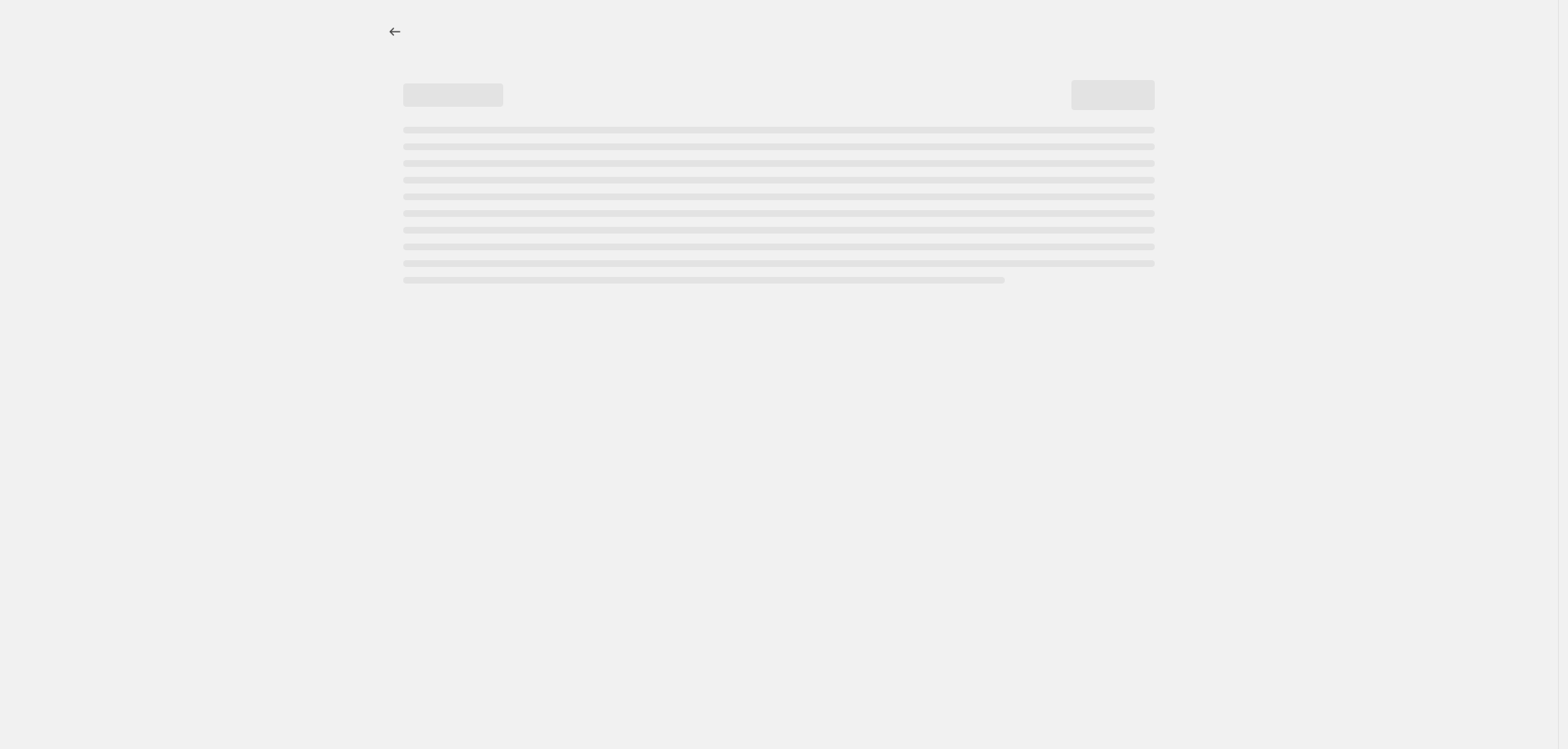
select select "not_equal"
select select "vendor"
select select "not_equal"
select select "vendor"
select select "not_equal"
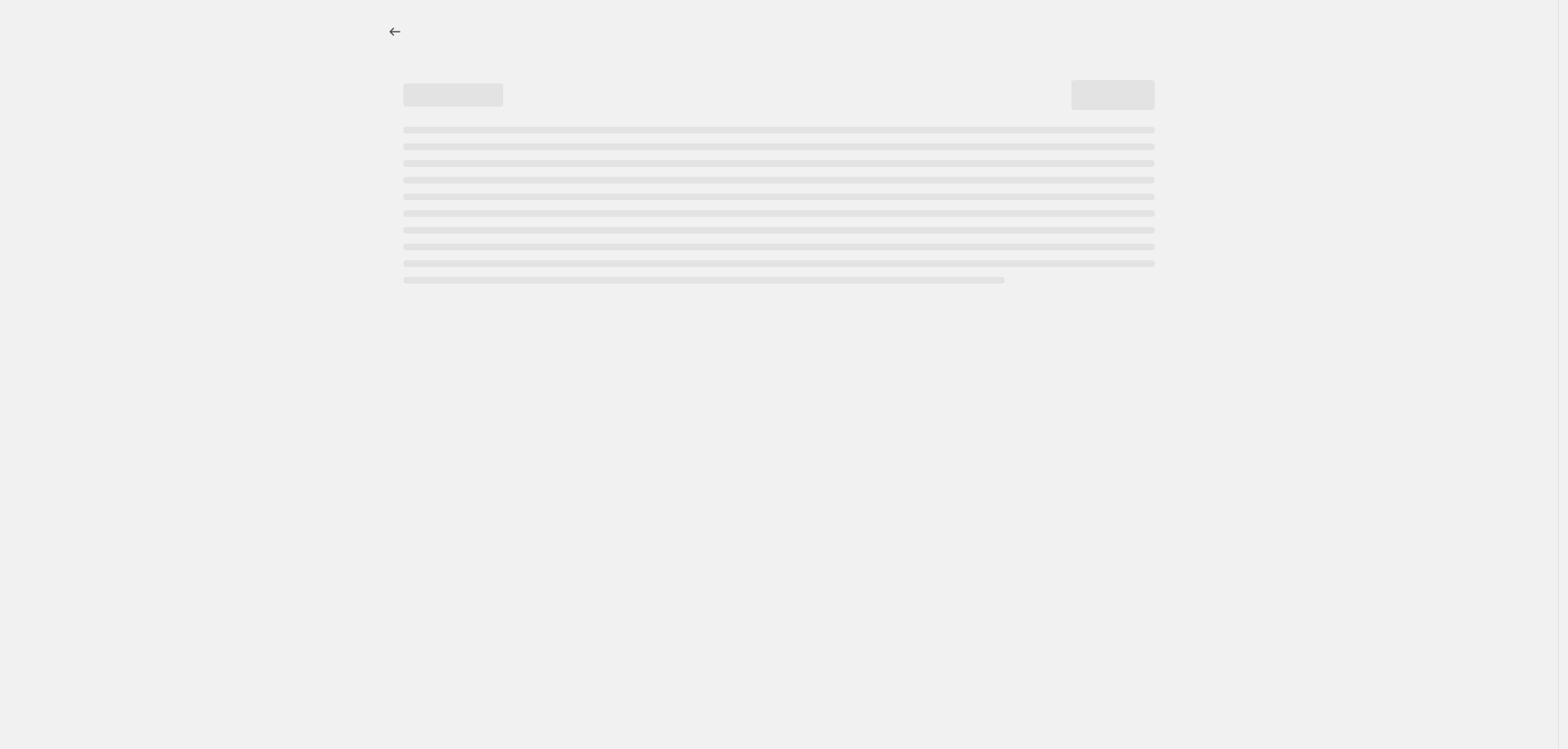
select select "vendor"
select select "not_equal"
select select "vendor"
select select "not_equal"
select select "product_status"
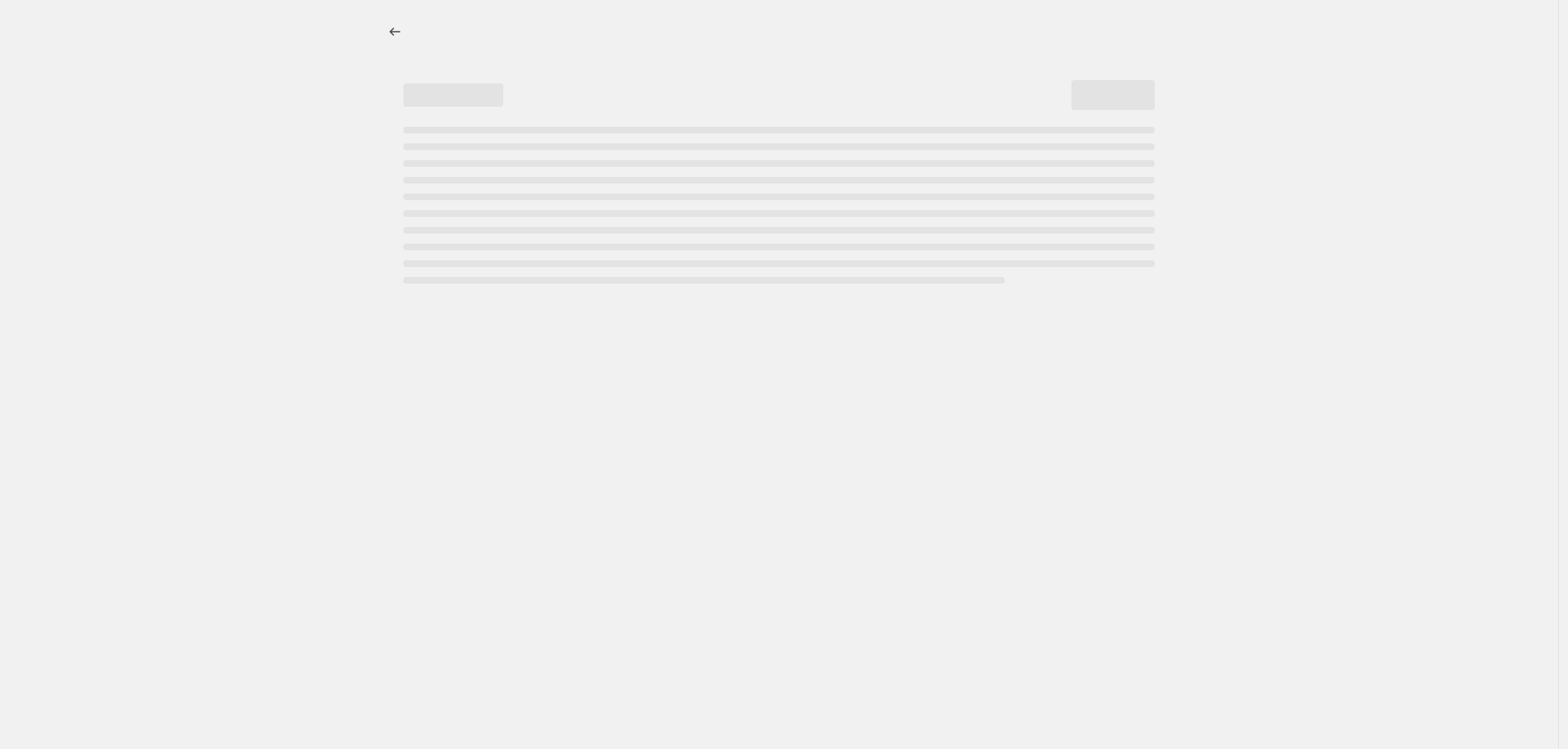
select select "not_equal"
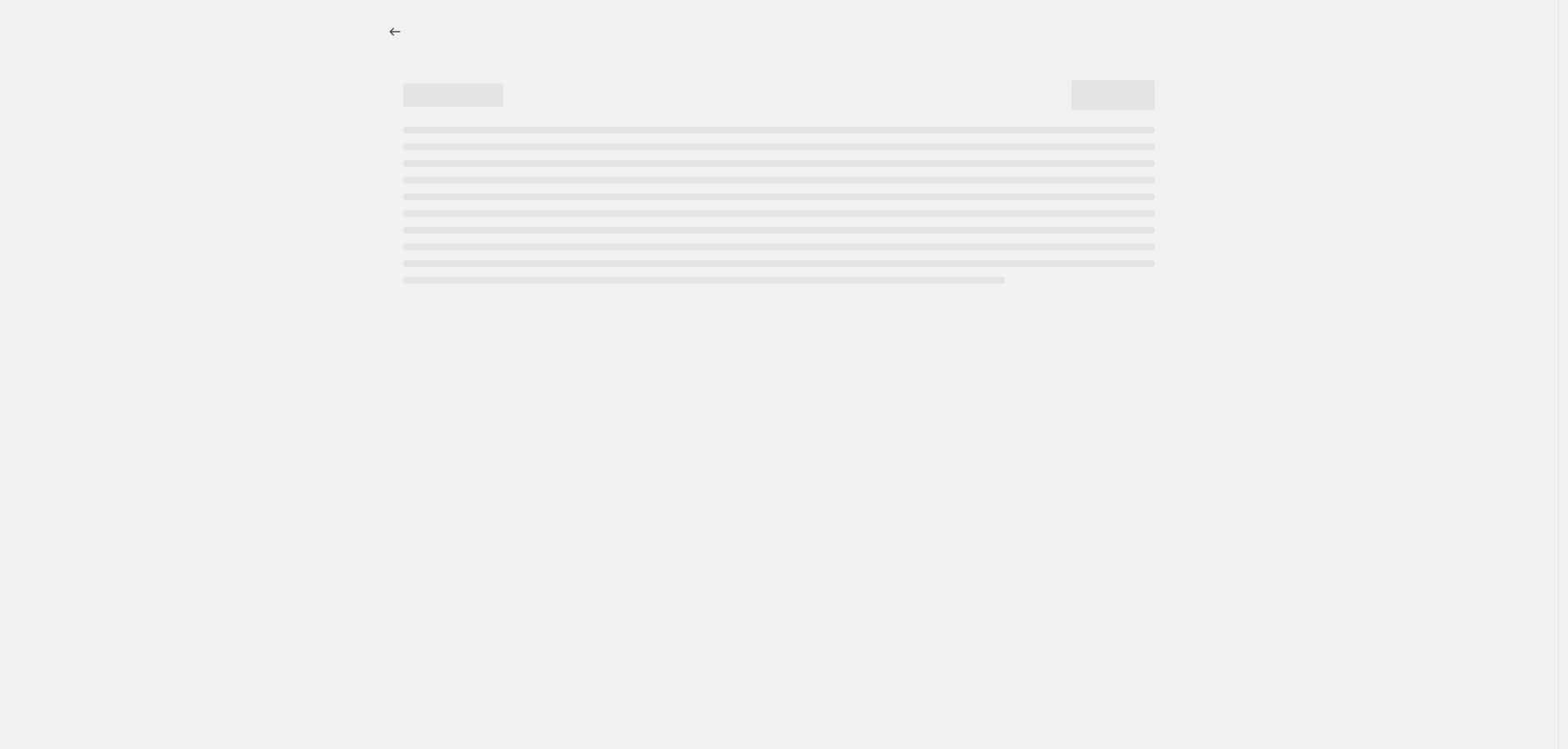
select select "not_equal"
select select "tag"
select select "not_equal"
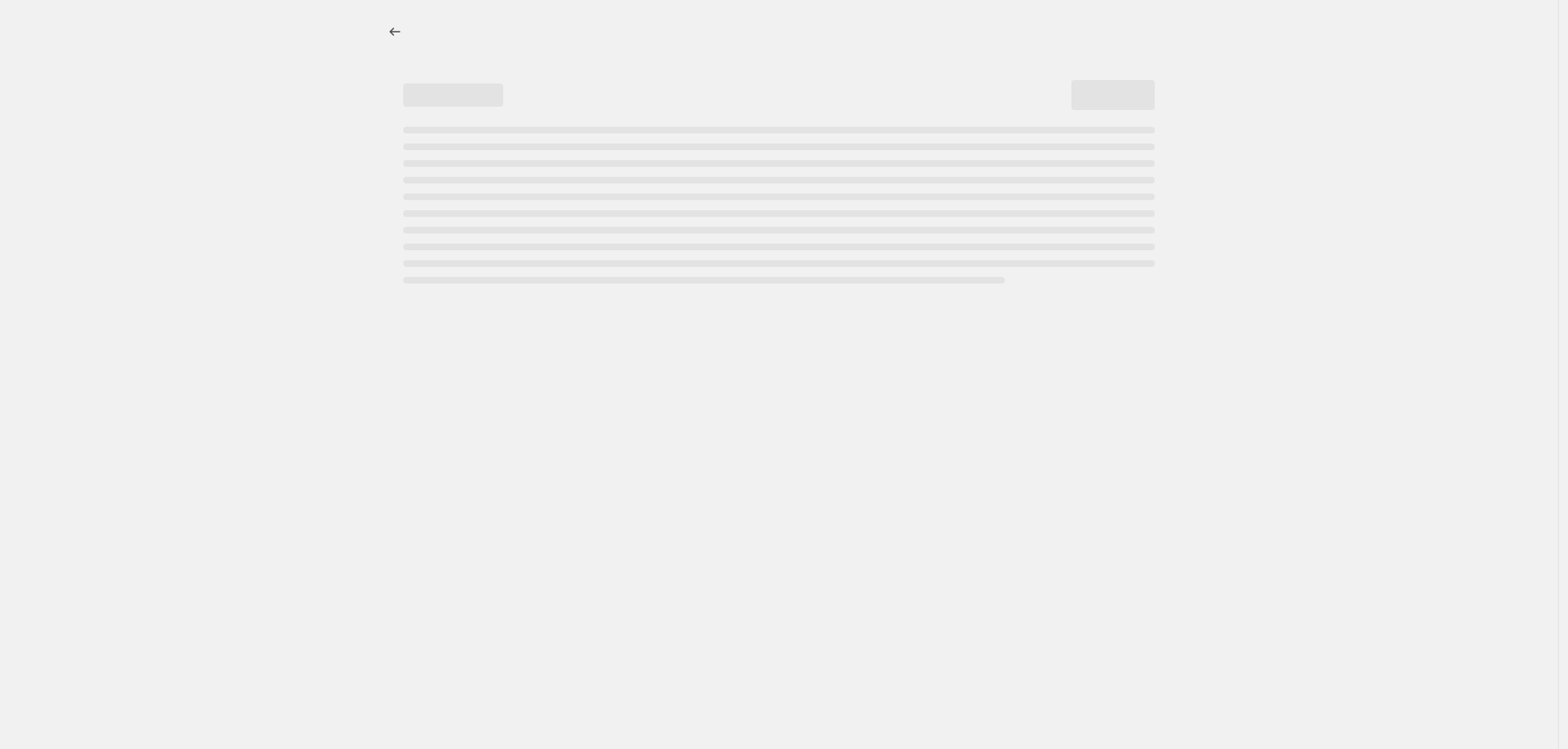
select select "vendor"
select select "not_equal"
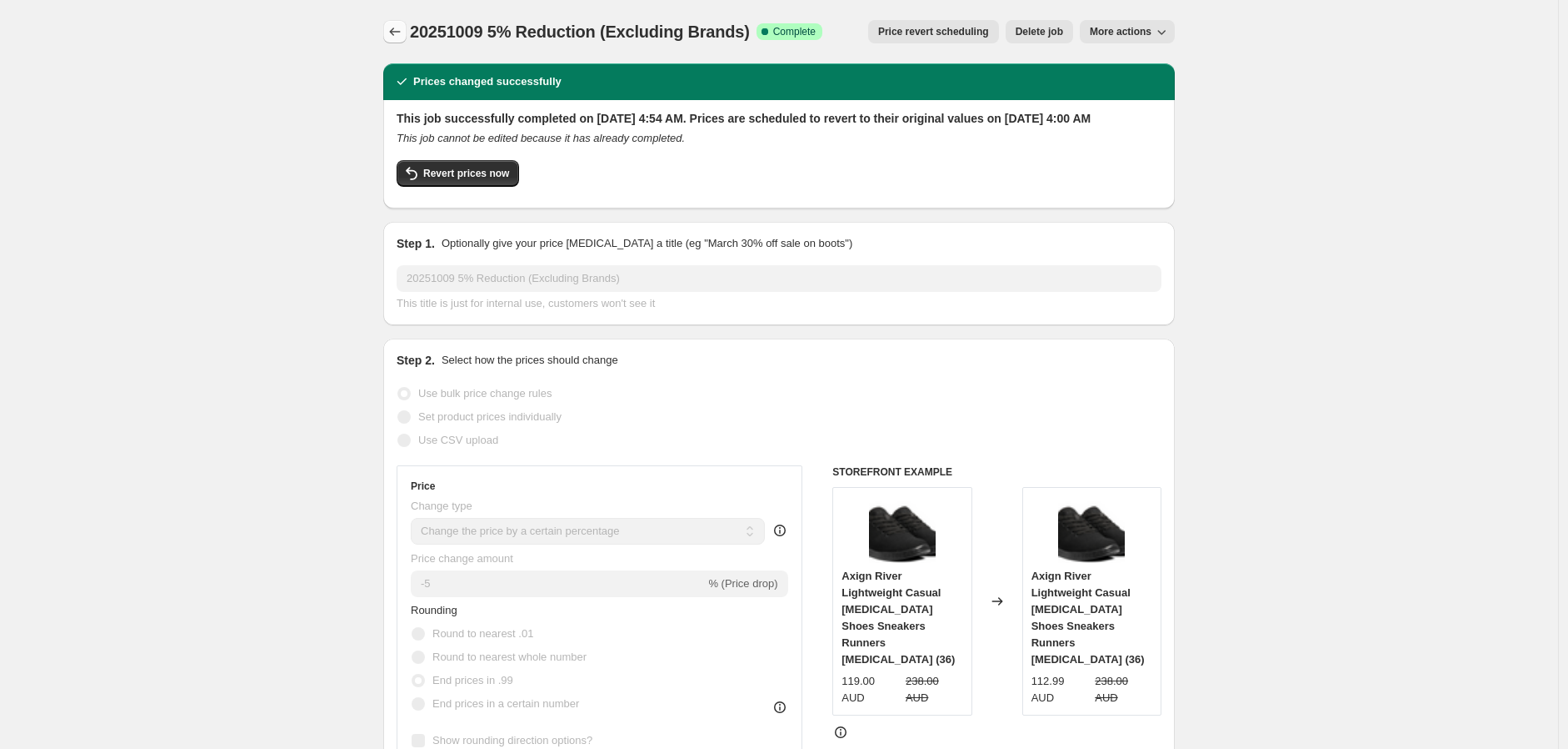
click at [400, 29] on icon "Price change jobs" at bounding box center [396, 31] width 17 height 17
